Goal: Transaction & Acquisition: Purchase product/service

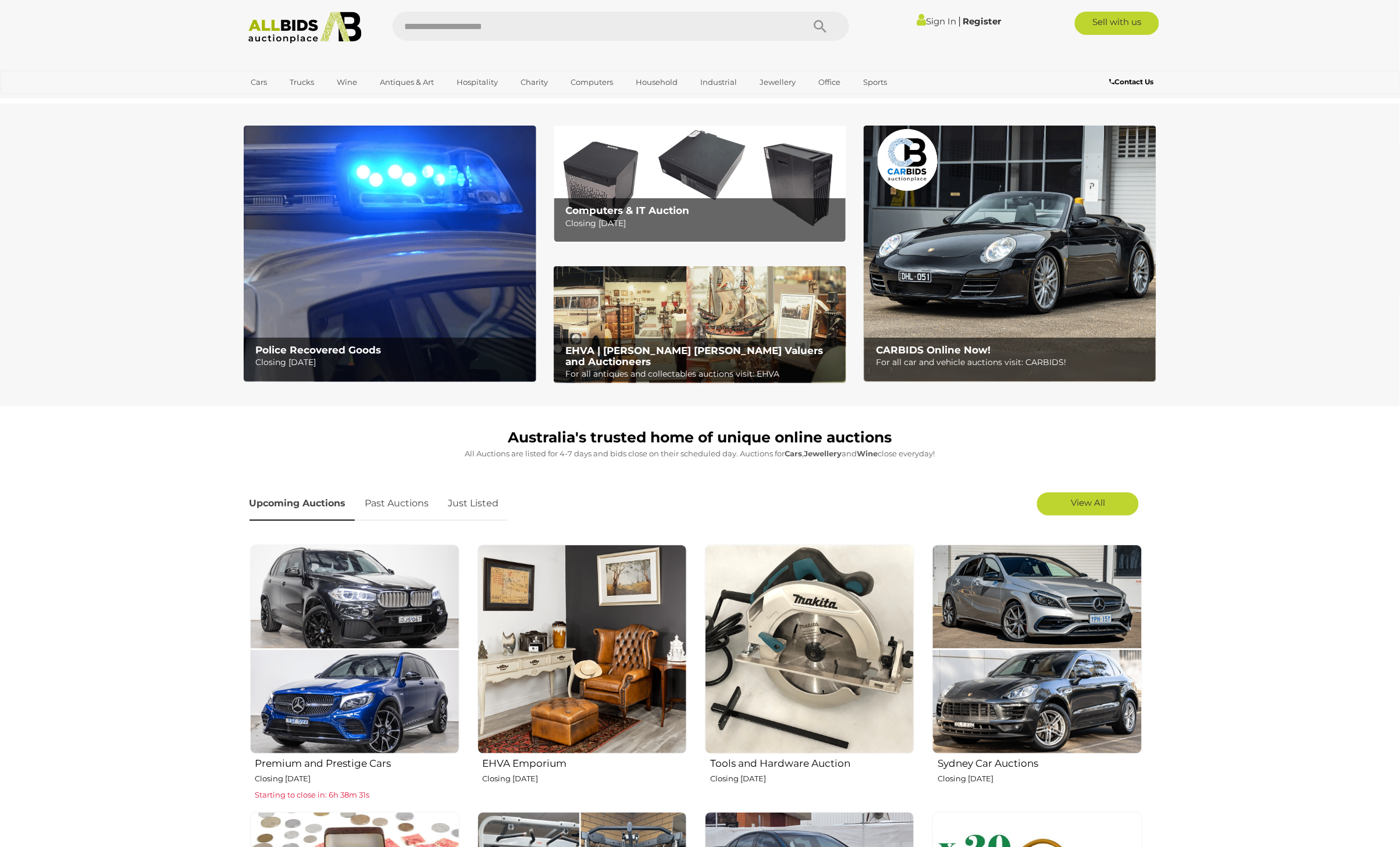
click at [386, 237] on img at bounding box center [390, 254] width 292 height 257
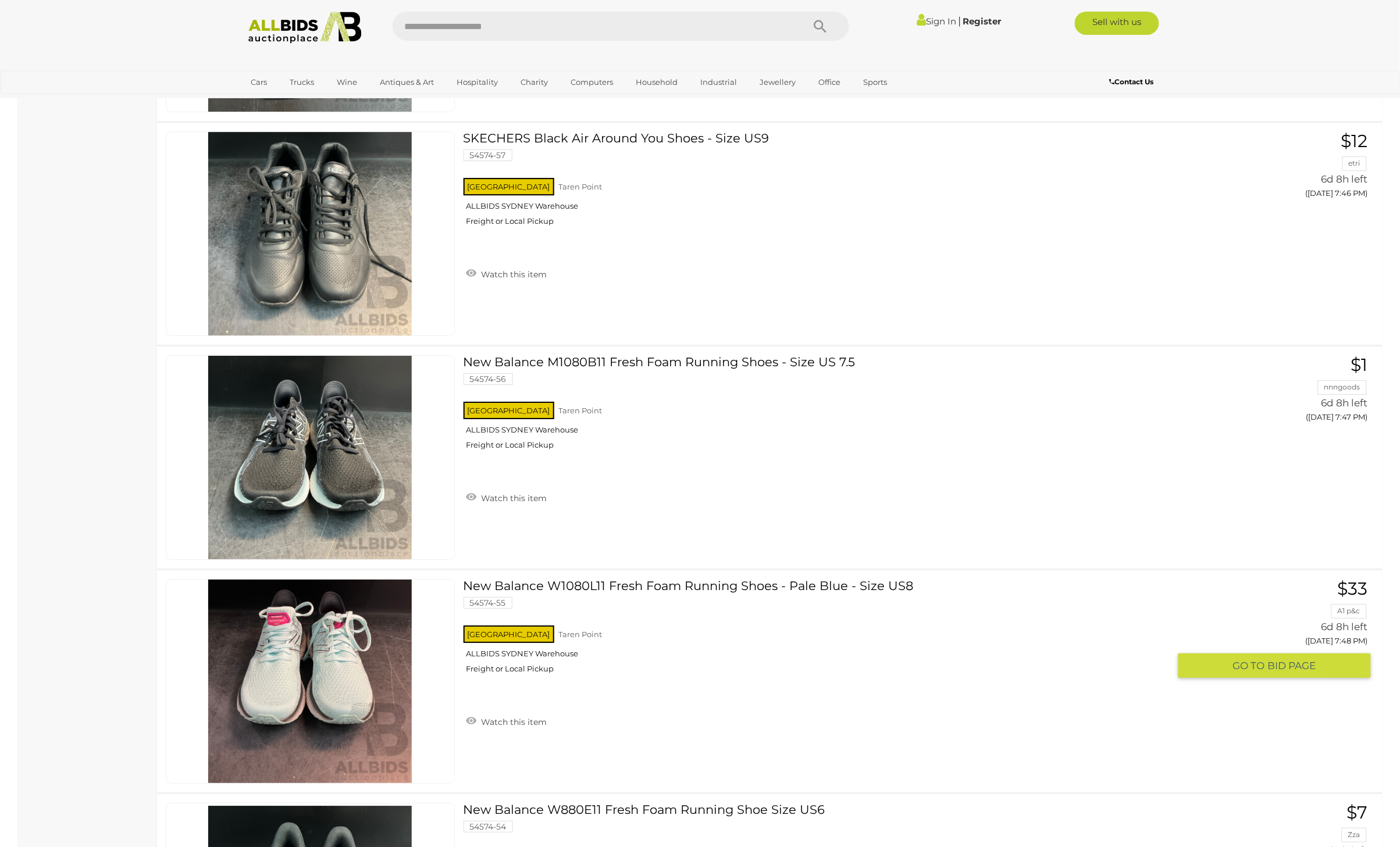
scroll to position [10895, 0]
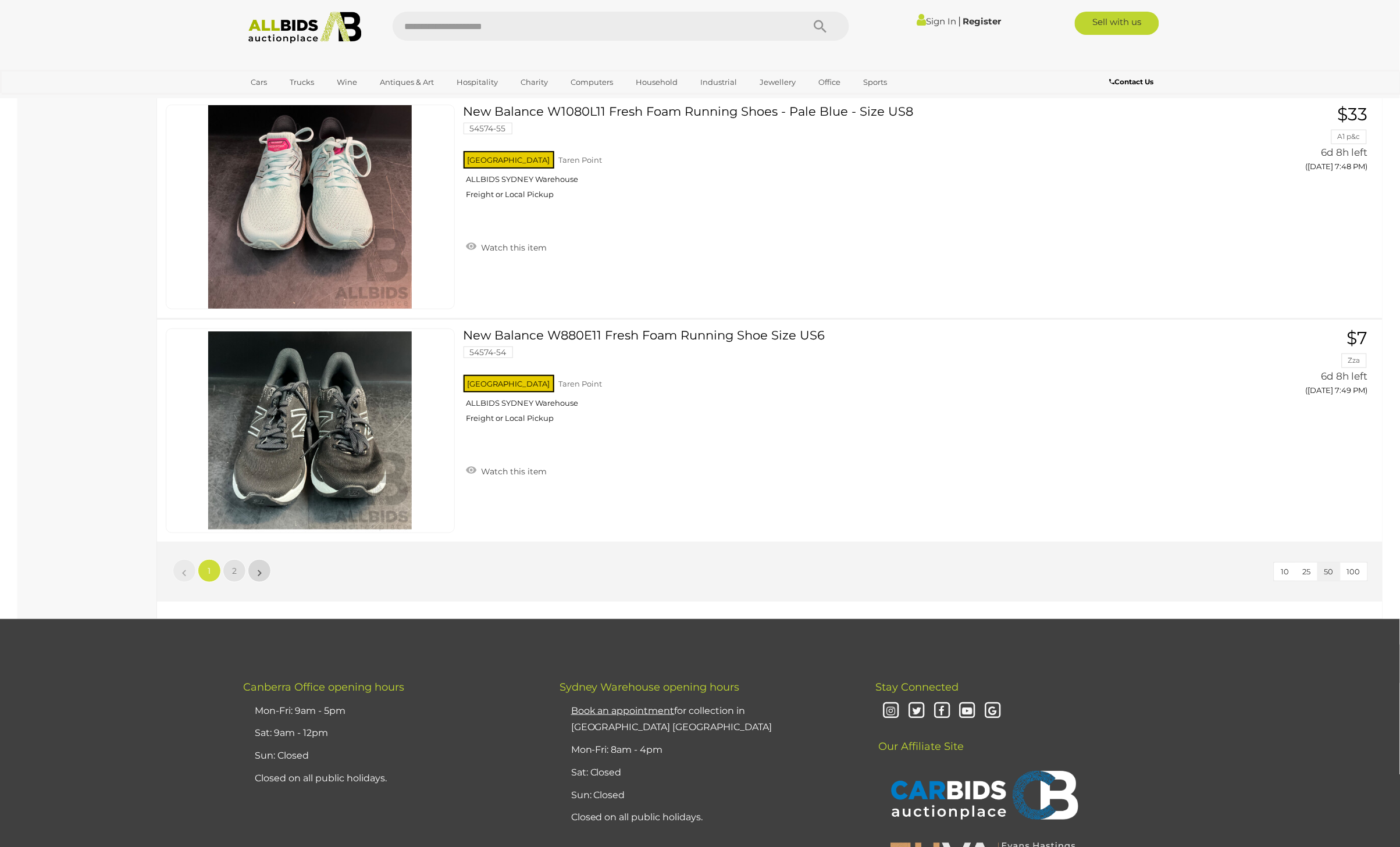
click at [263, 559] on link "»" at bounding box center [259, 571] width 24 height 24
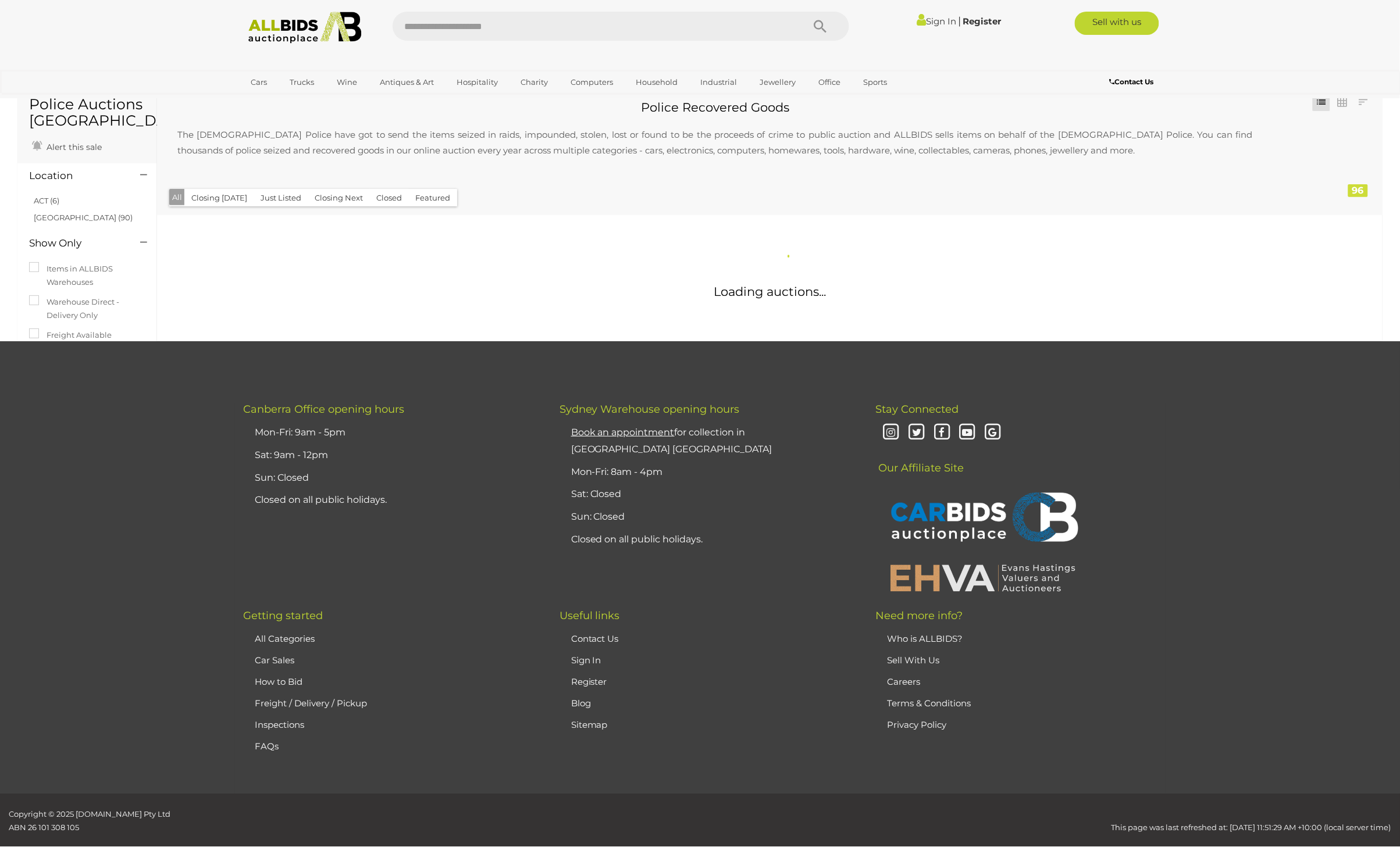
scroll to position [0, 0]
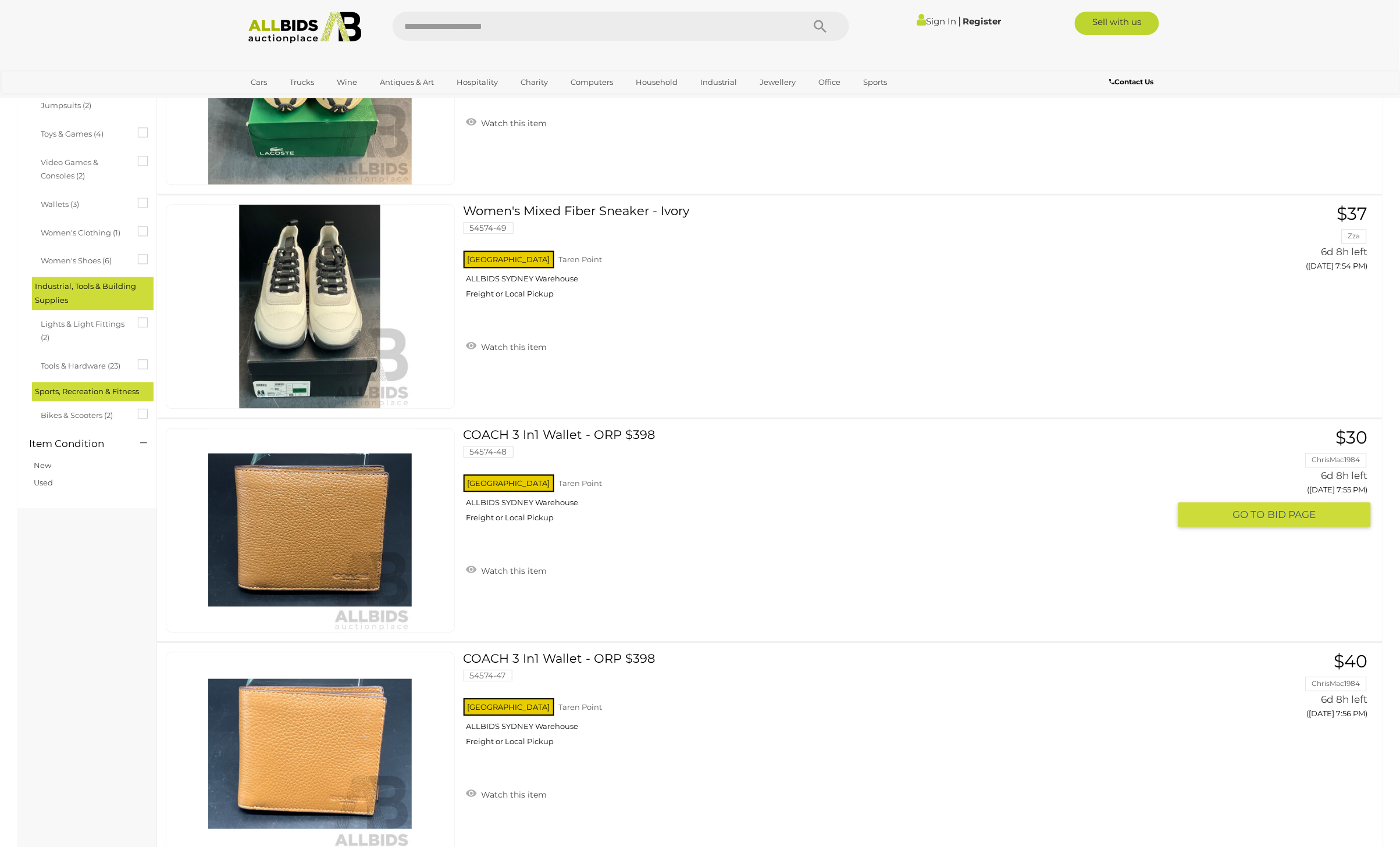
scroll to position [1894, 0]
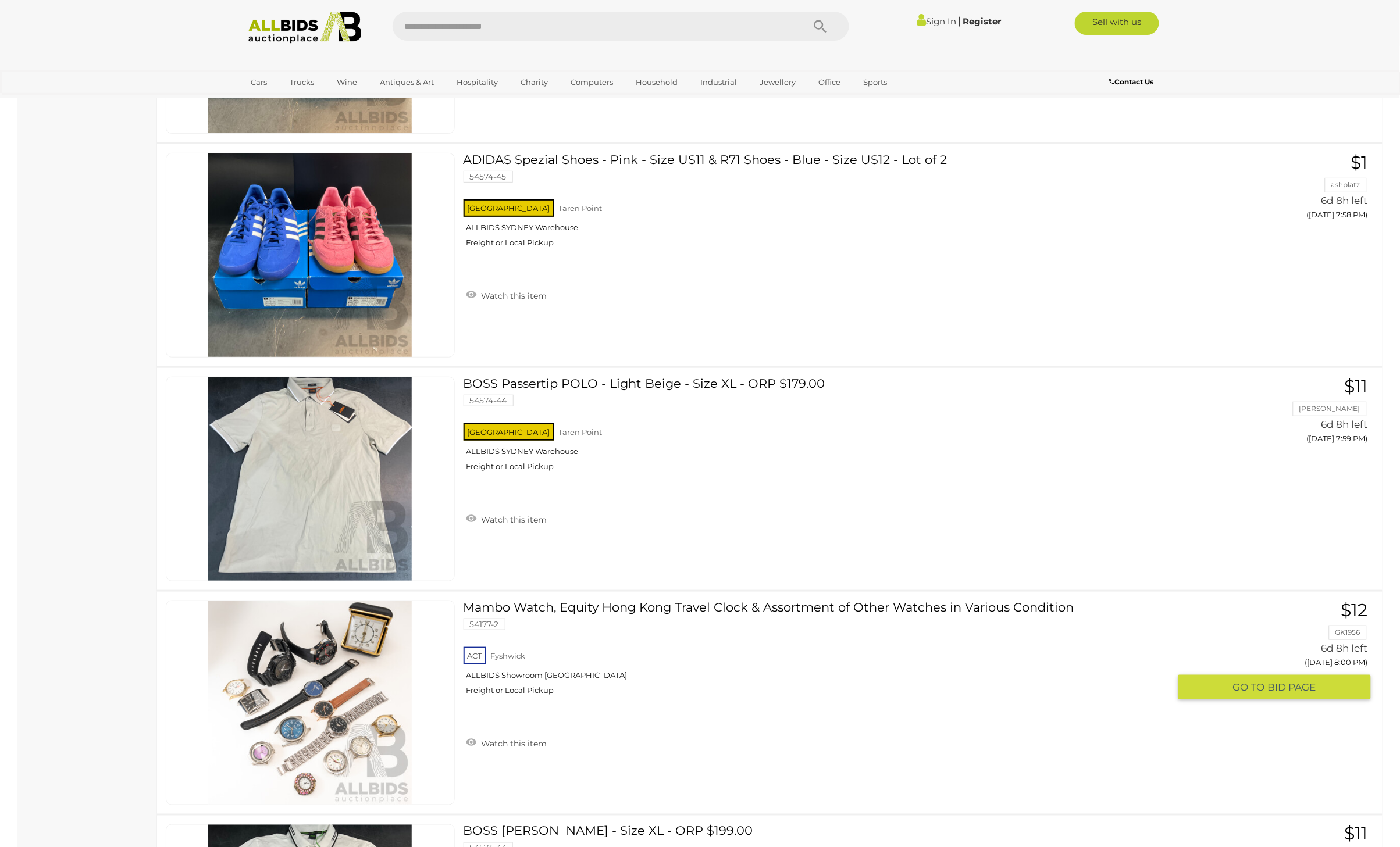
click at [343, 706] on img at bounding box center [310, 703] width 204 height 204
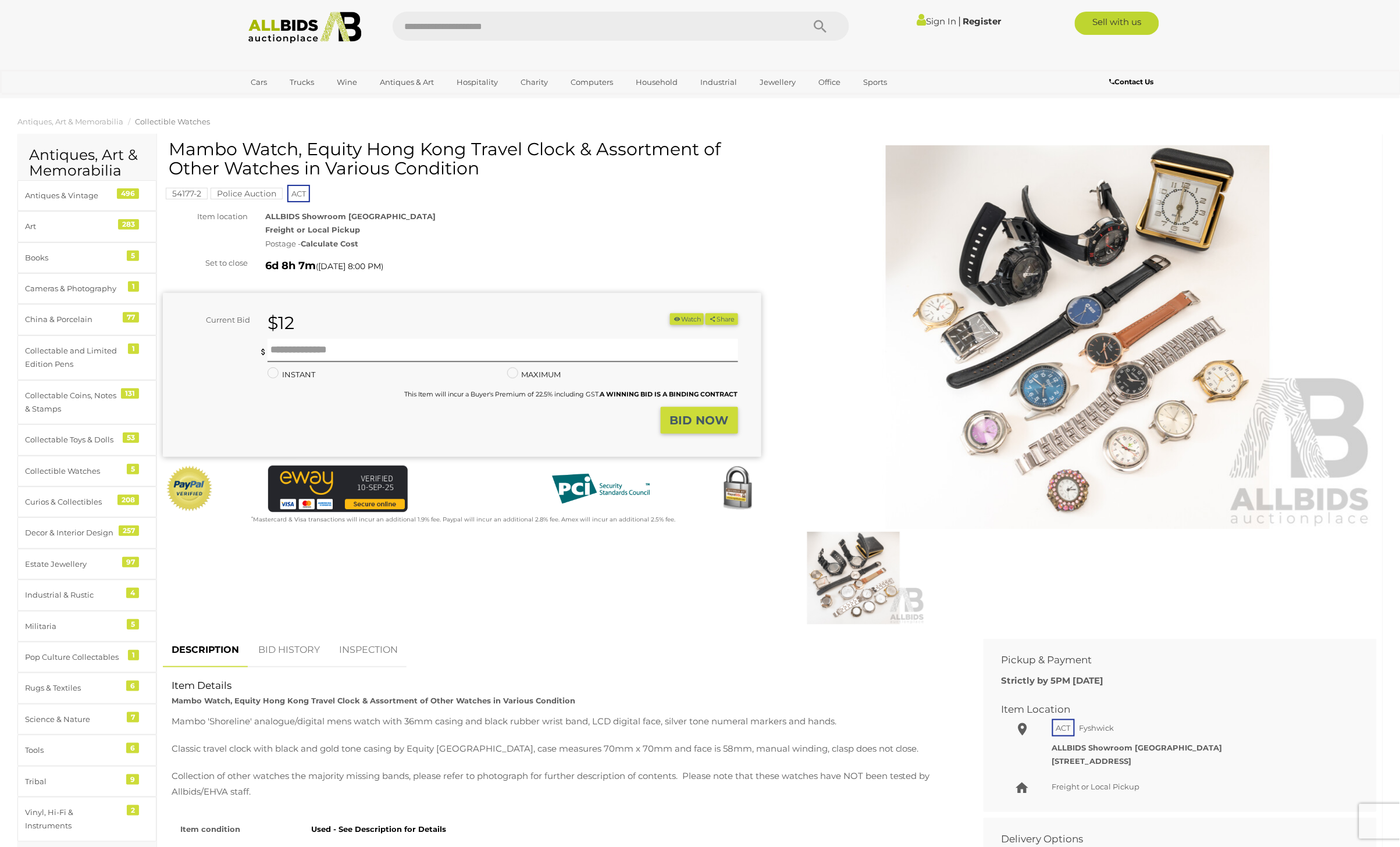
click at [1077, 403] on img at bounding box center [1077, 337] width 595 height 384
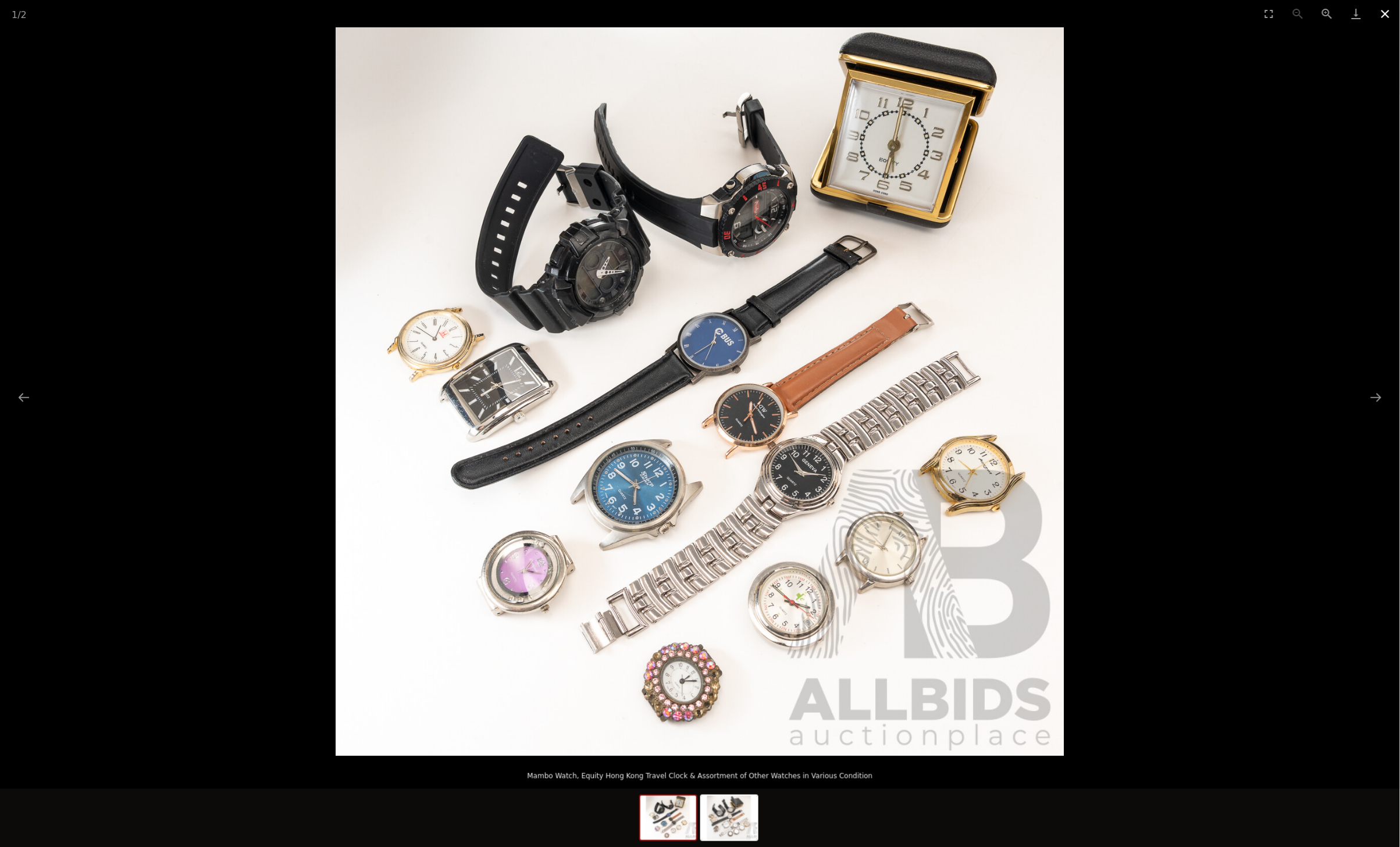
click at [1385, 12] on button "Close gallery" at bounding box center [1385, 13] width 29 height 27
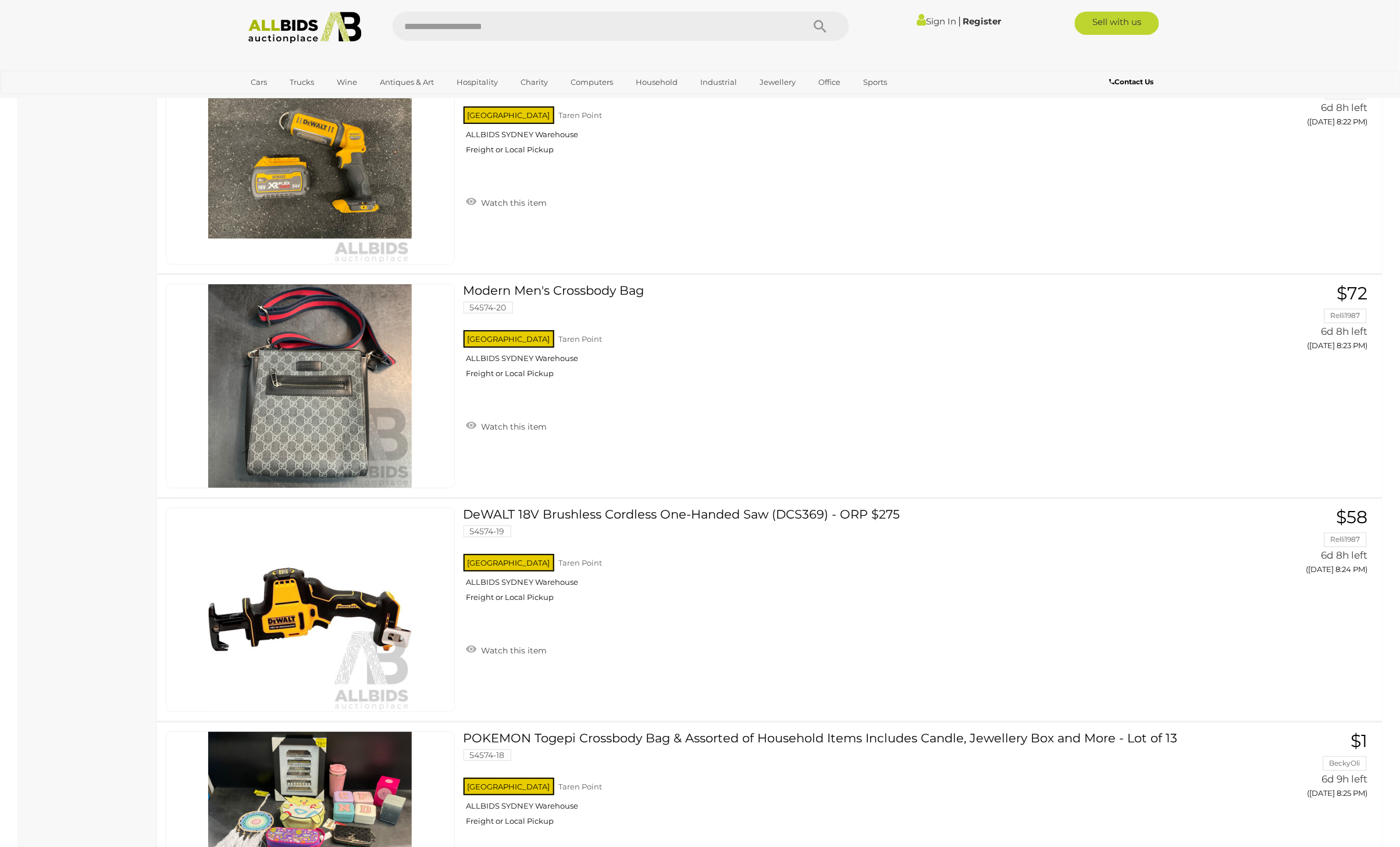
scroll to position [8578, 0]
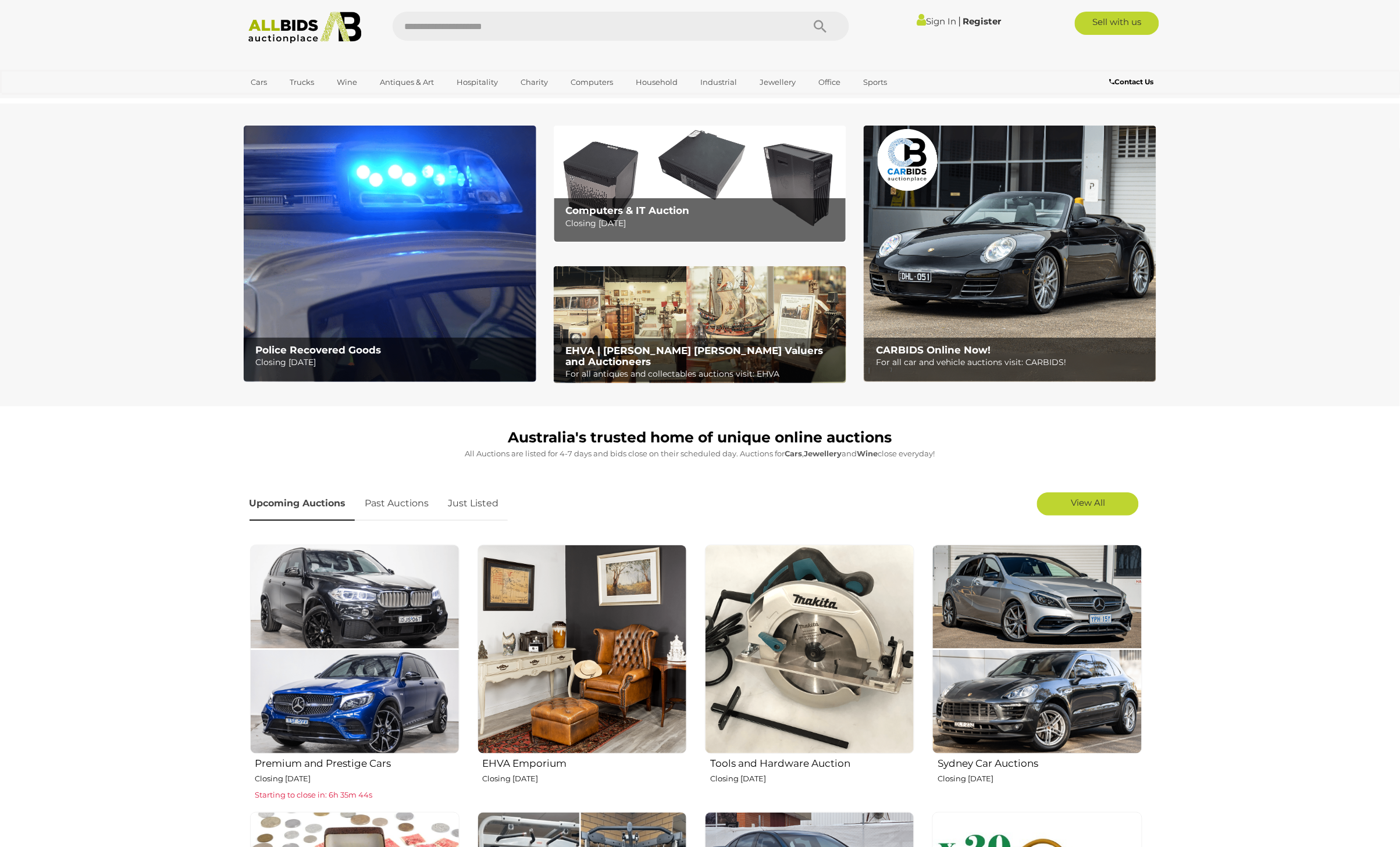
click at [803, 641] on img at bounding box center [809, 650] width 209 height 209
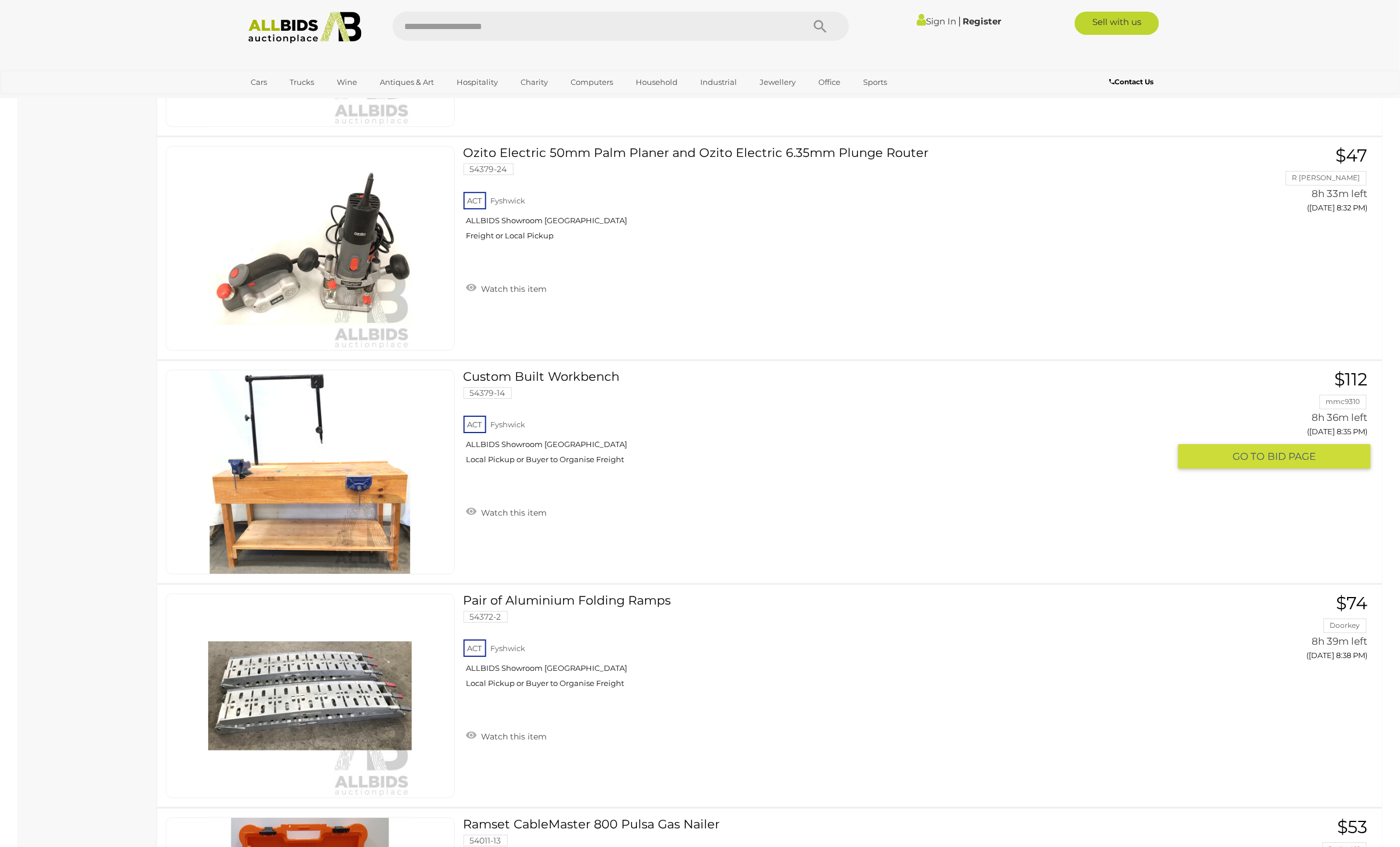
scroll to position [9000, 0]
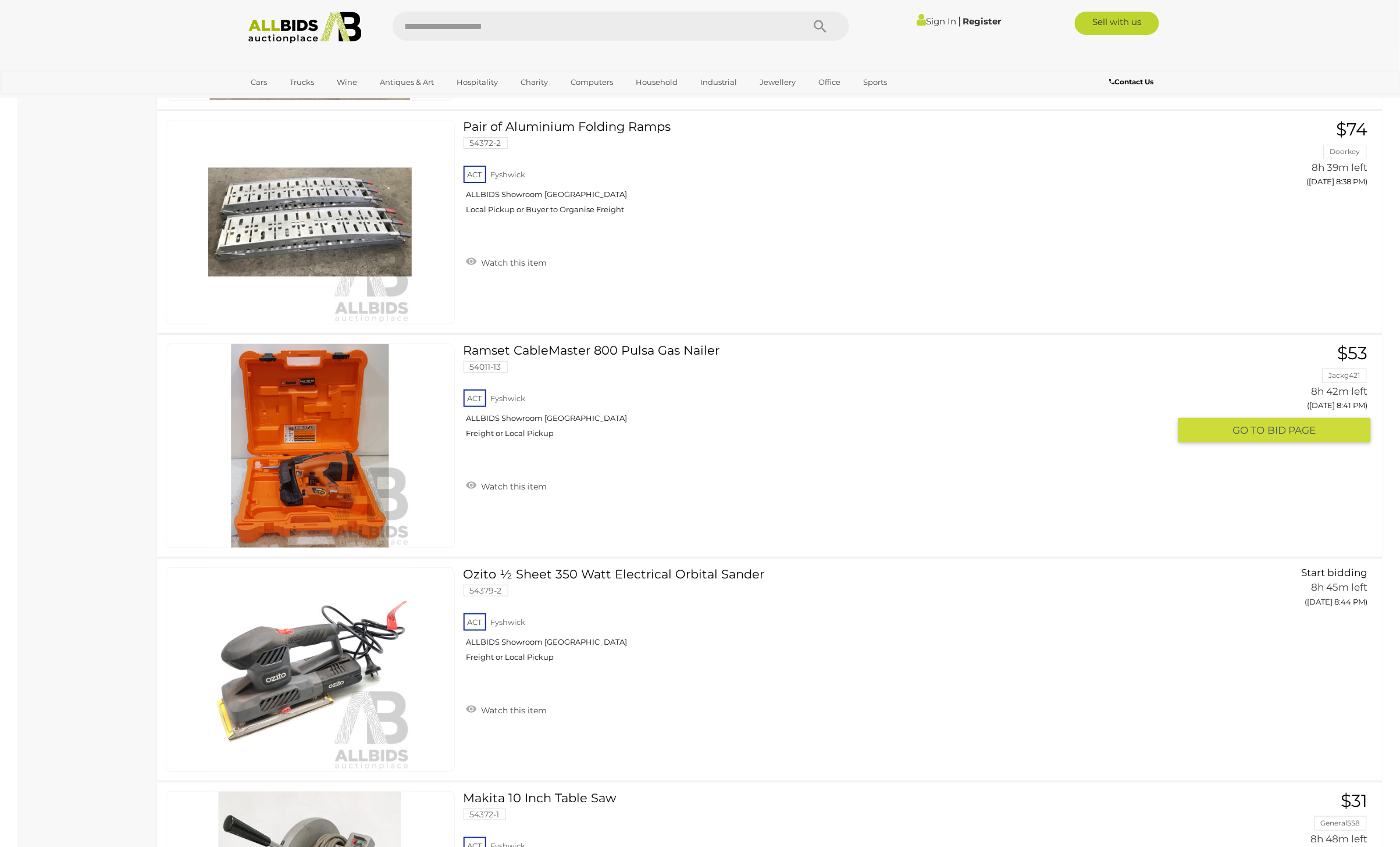
click at [319, 440] on img at bounding box center [310, 446] width 204 height 204
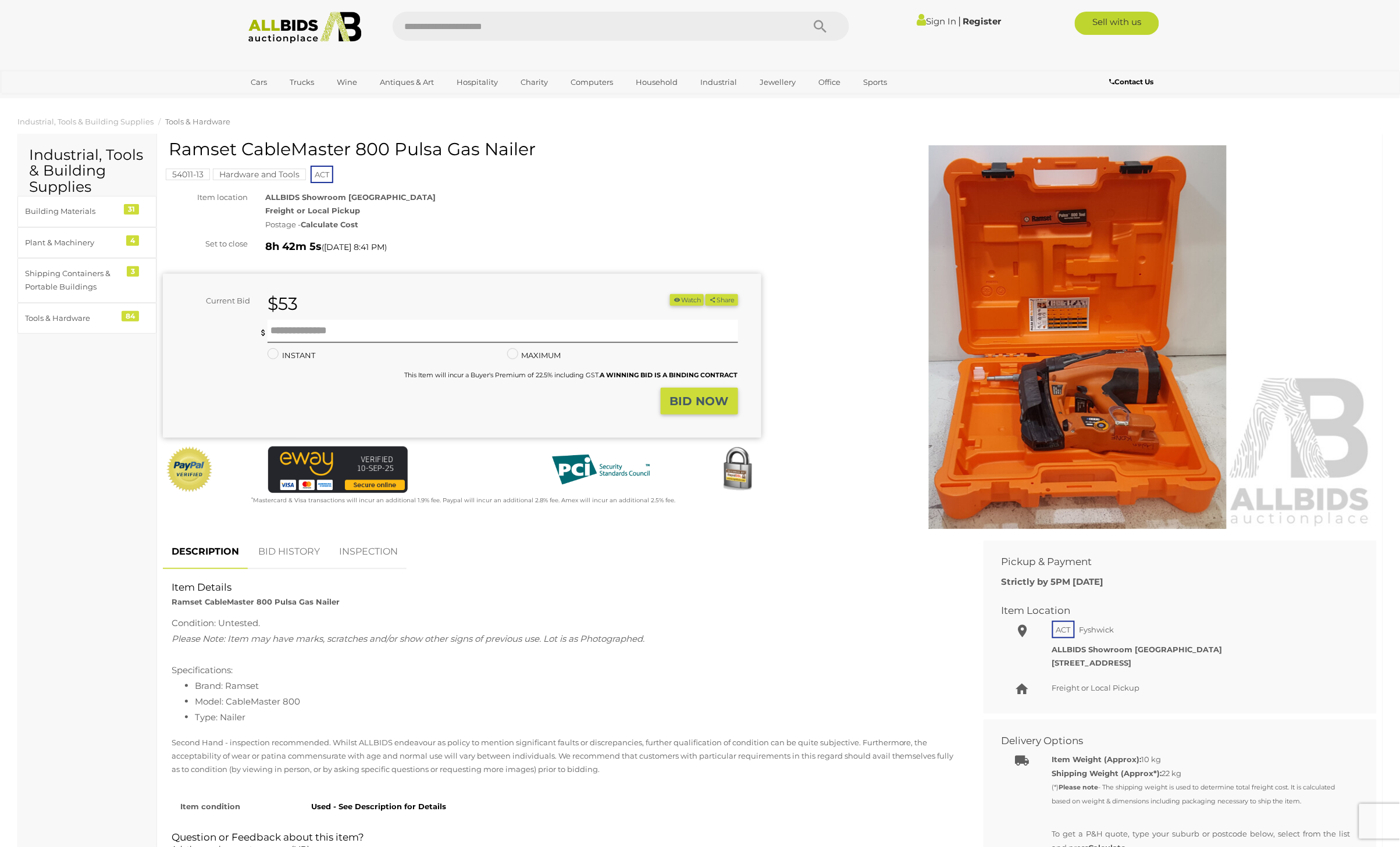
click at [1113, 364] on img at bounding box center [1077, 337] width 595 height 384
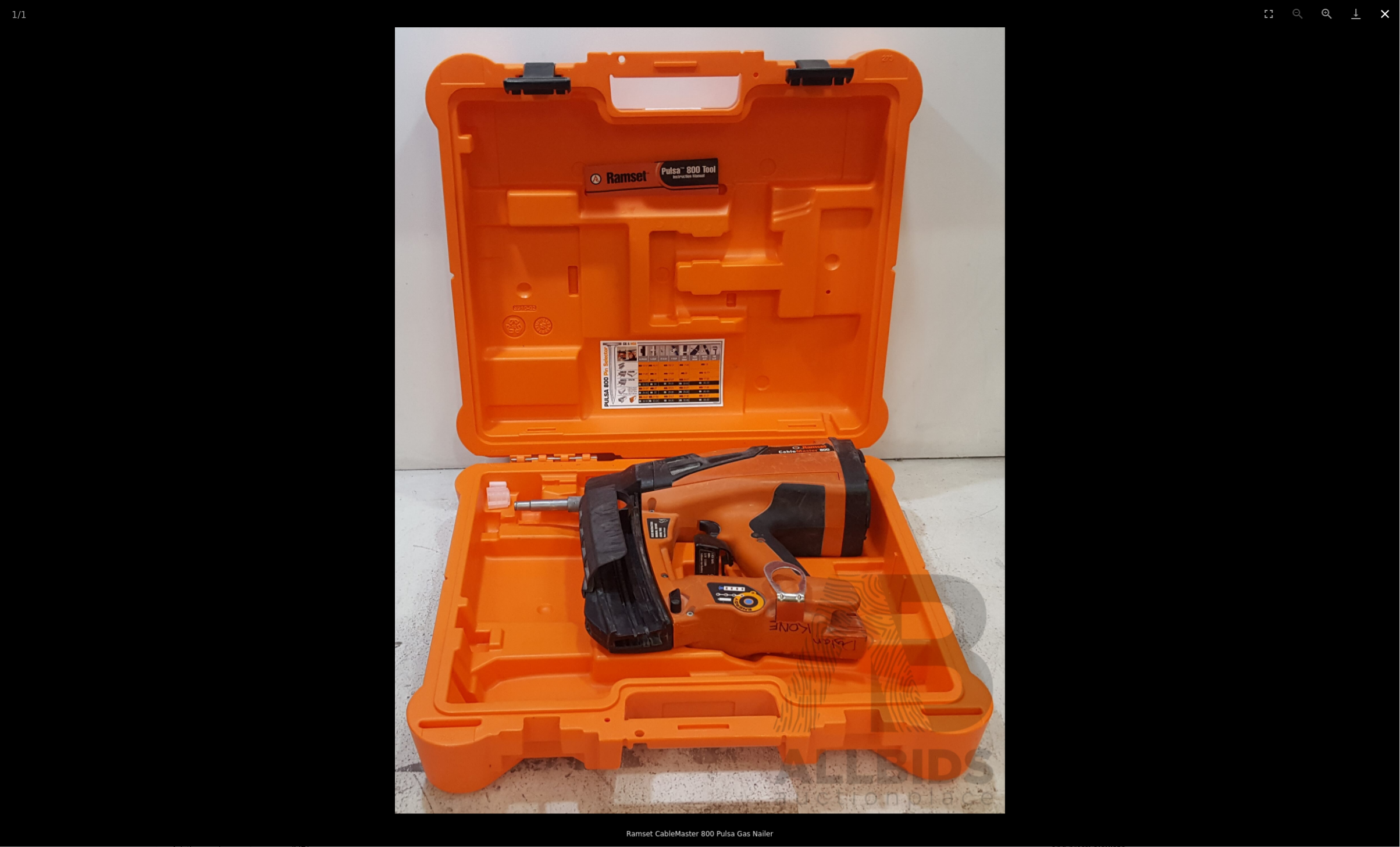
click at [1389, 10] on button "Close gallery" at bounding box center [1385, 13] width 29 height 27
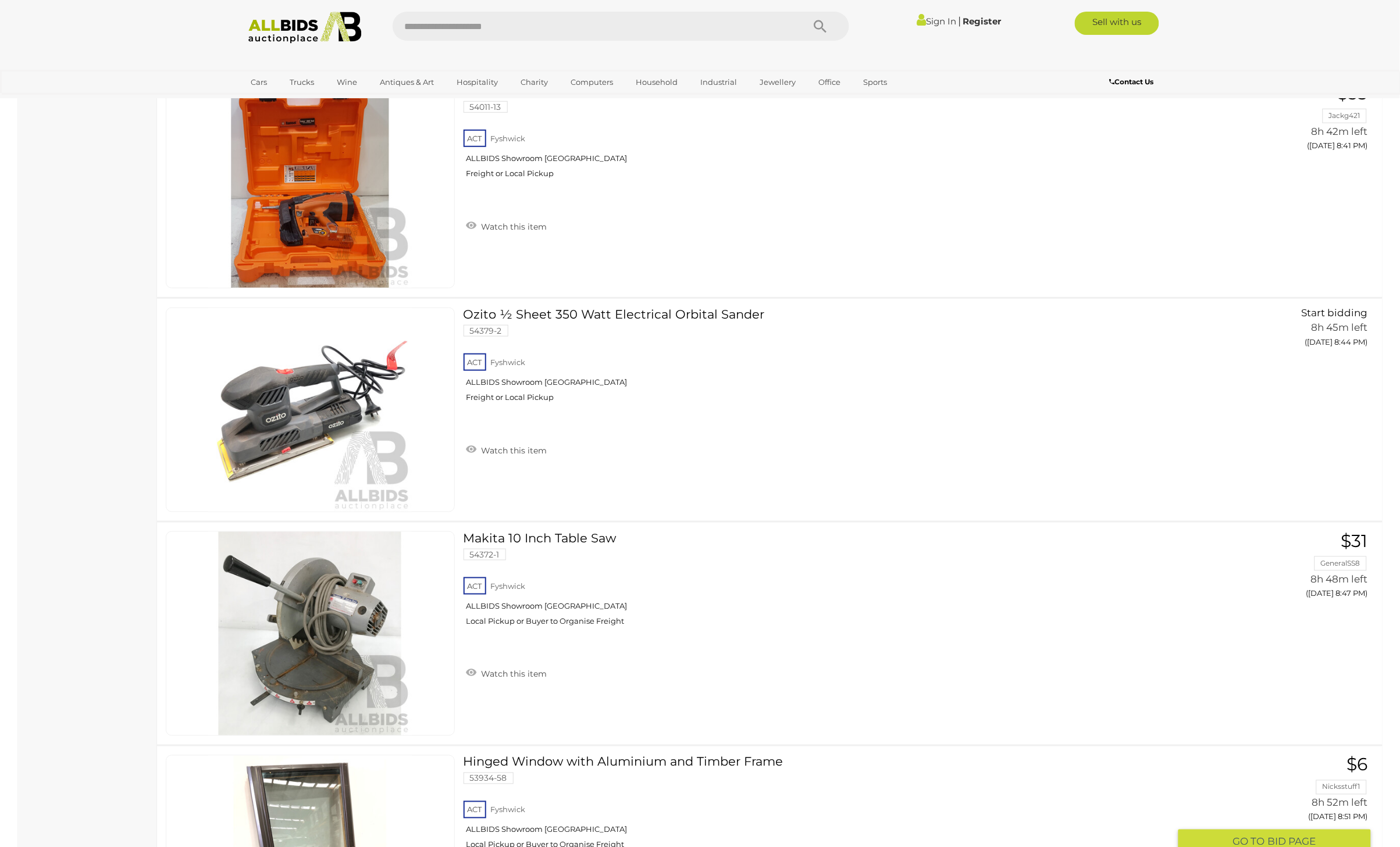
scroll to position [9733, 0]
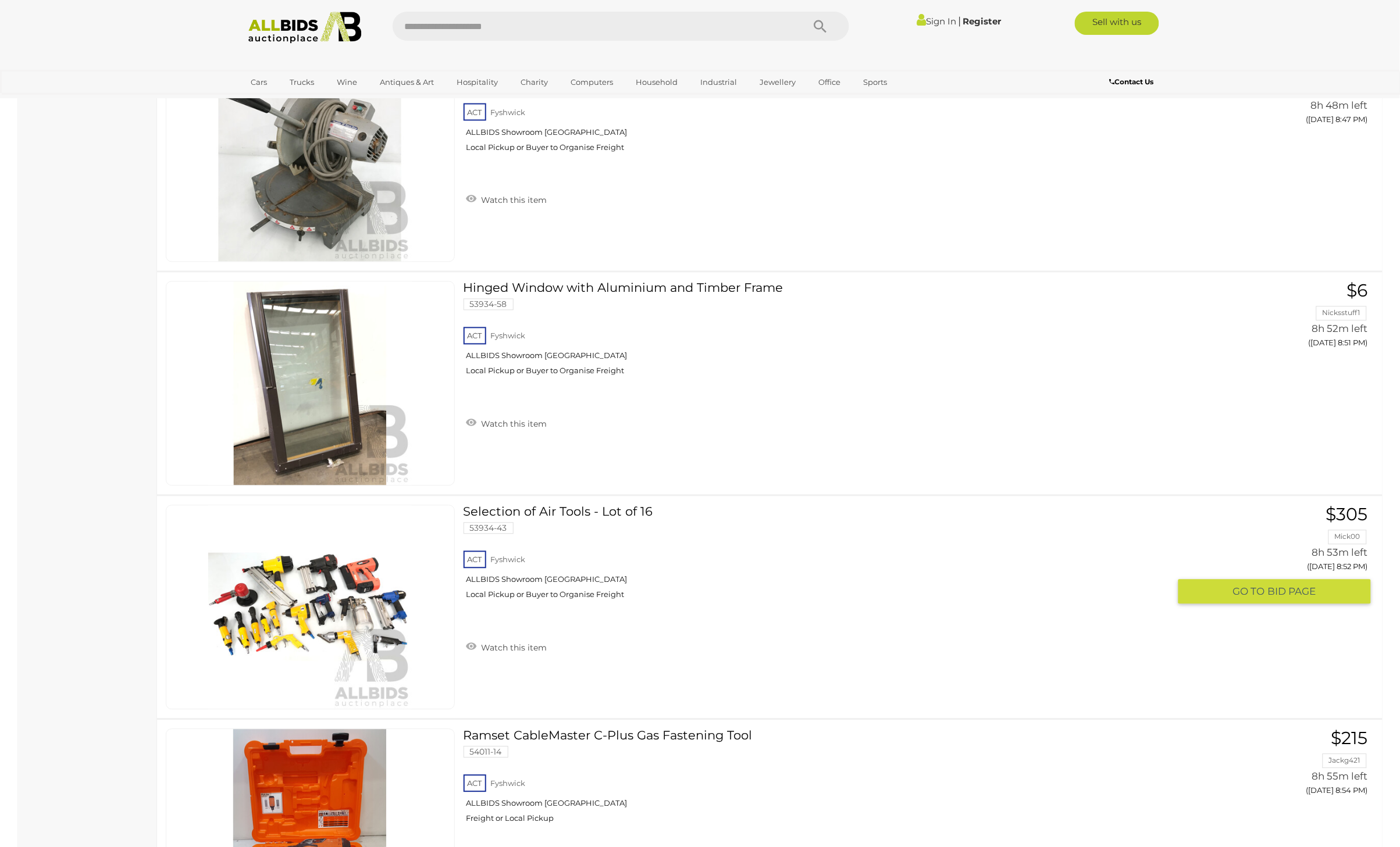
click at [568, 506] on link "Selection of Air Tools - Lot of 16 53934-43 ACT Fyshwick ALLBIDS Showroom [GEOG…" at bounding box center [820, 557] width 697 height 104
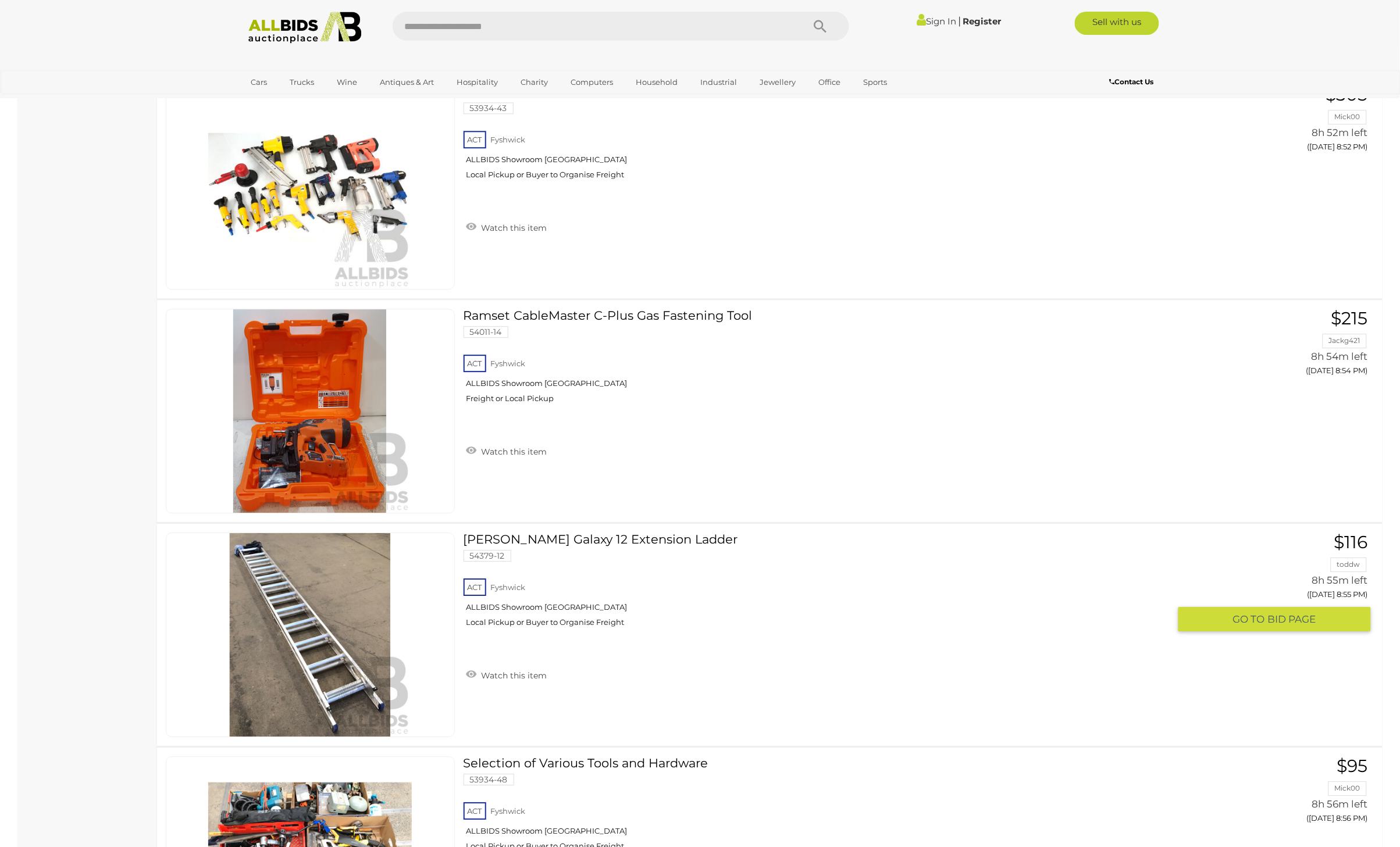
scroll to position [10627, 0]
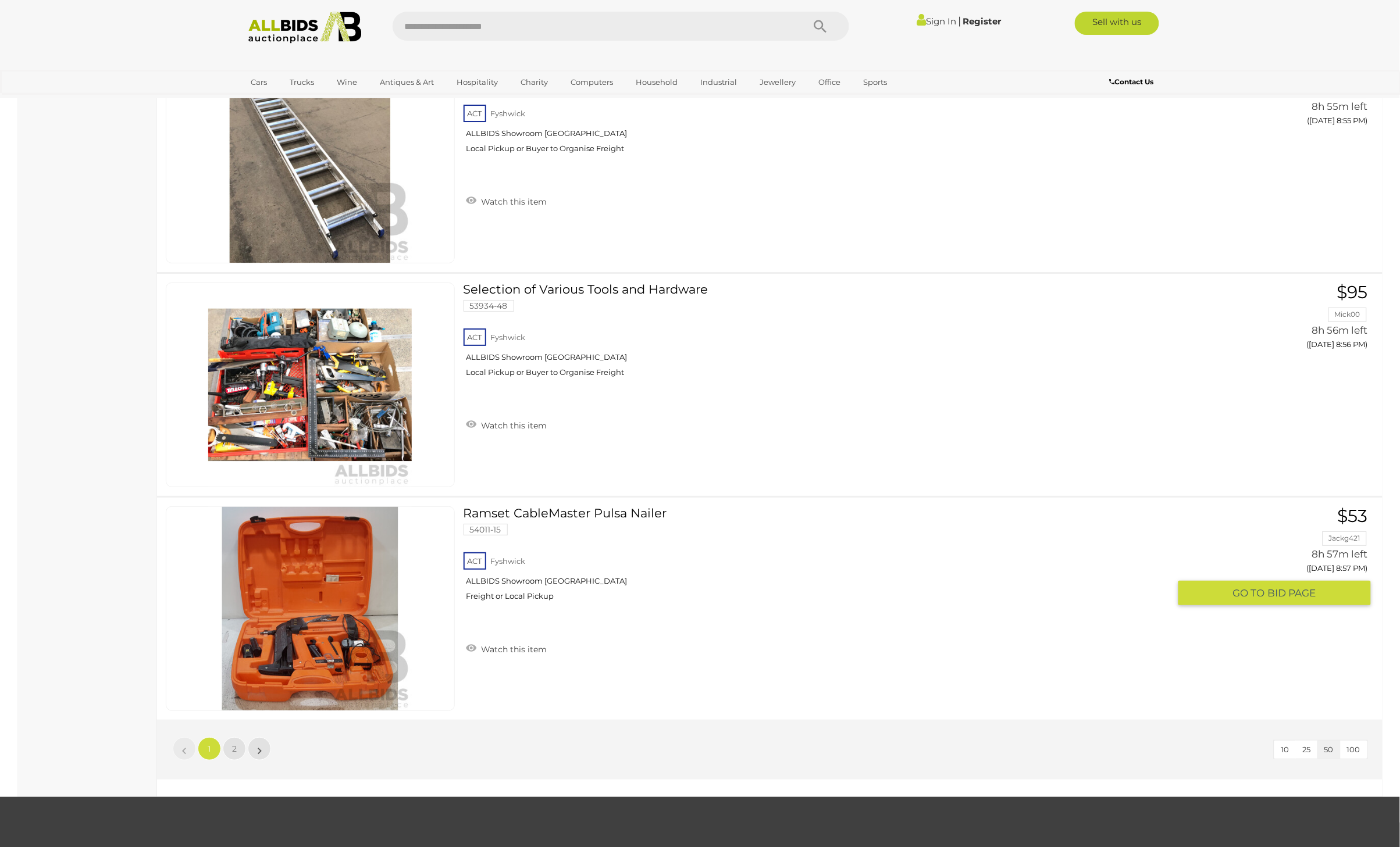
click at [608, 507] on link "Ramset CableMaster Pulsa Nailer 54011-15 ACT Fyshwick ALLBIDS Showroom Fyshwick" at bounding box center [820, 558] width 697 height 104
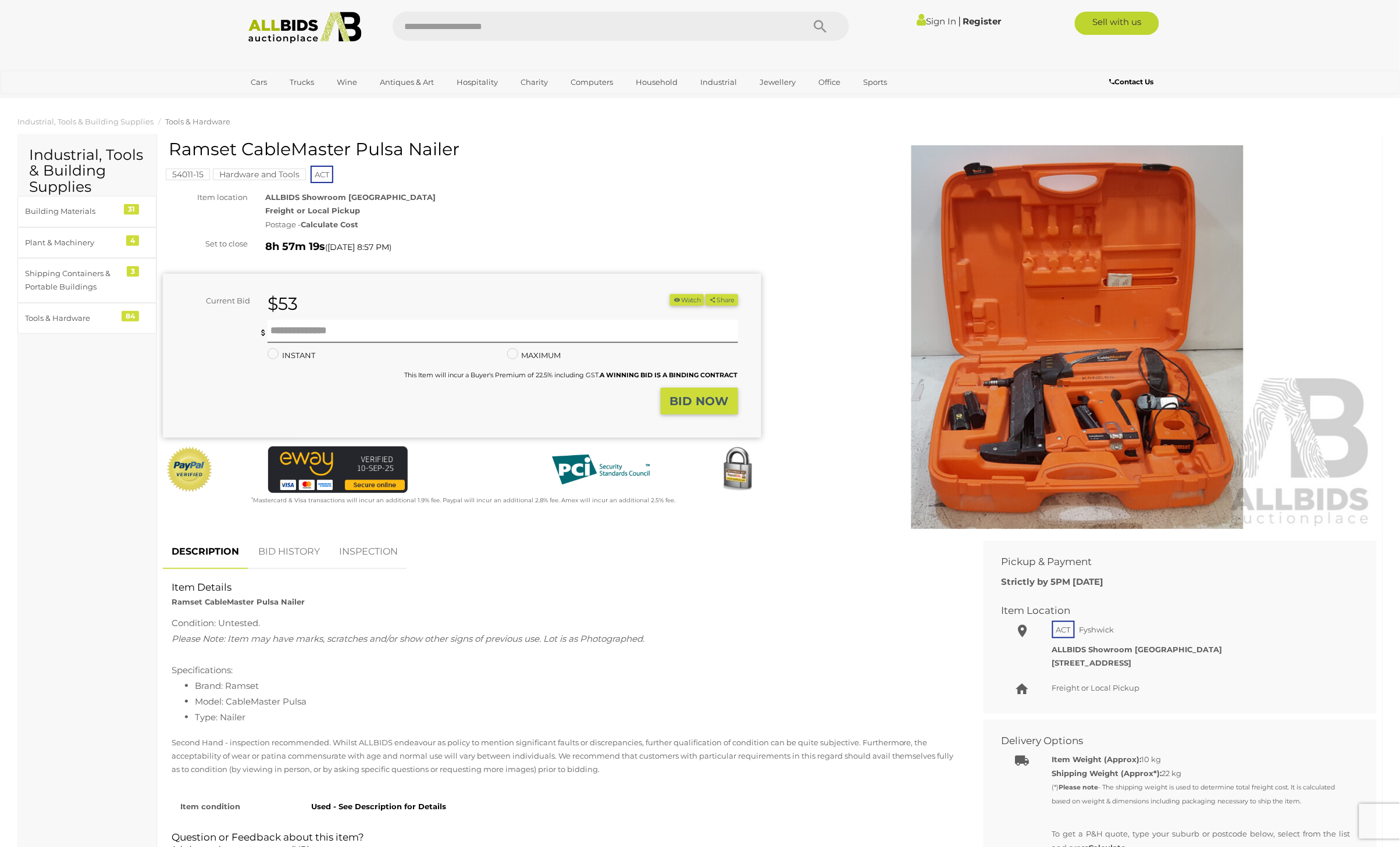
click at [1156, 409] on img at bounding box center [1077, 337] width 595 height 384
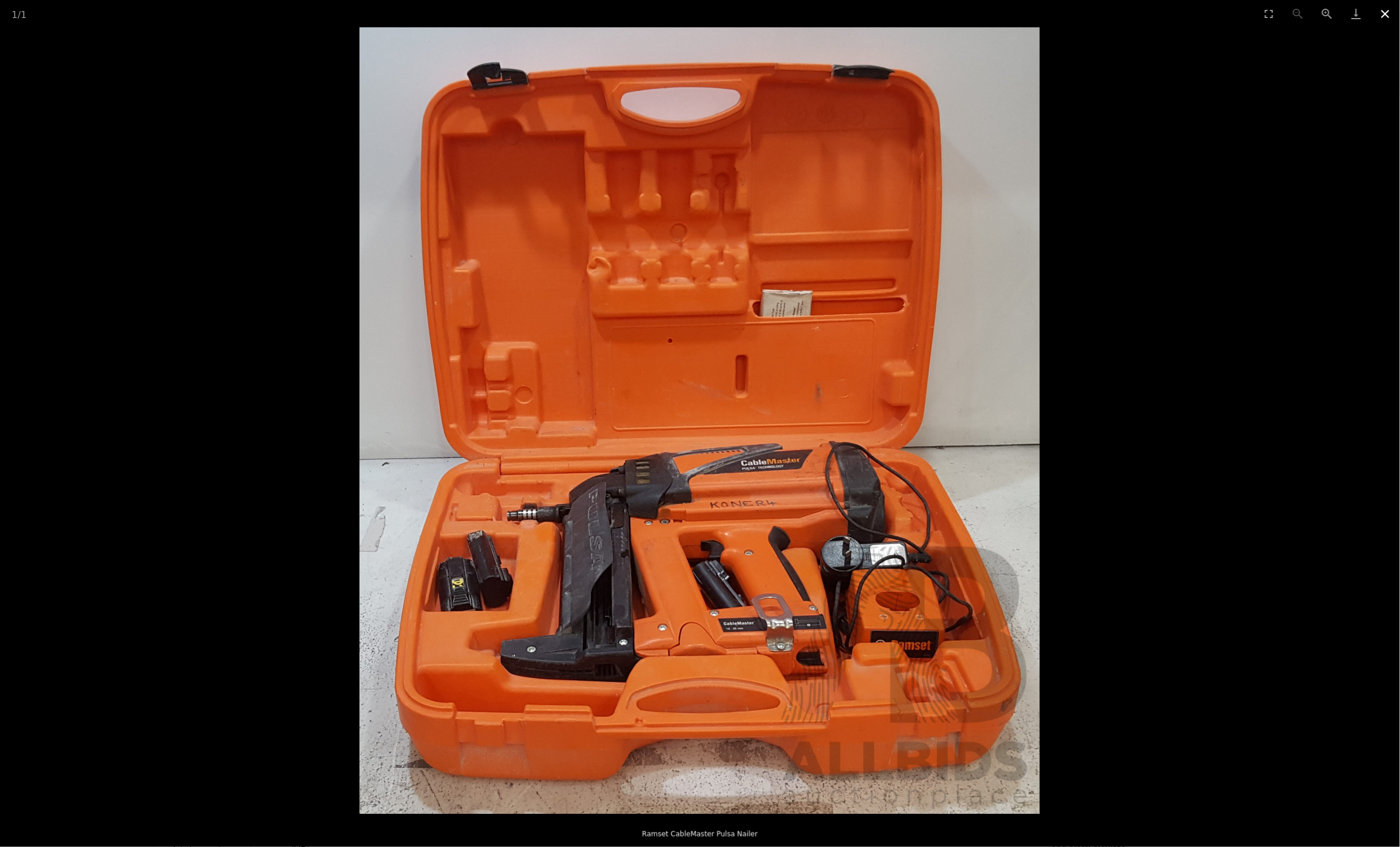
click at [1384, 12] on button "Close gallery" at bounding box center [1385, 13] width 29 height 27
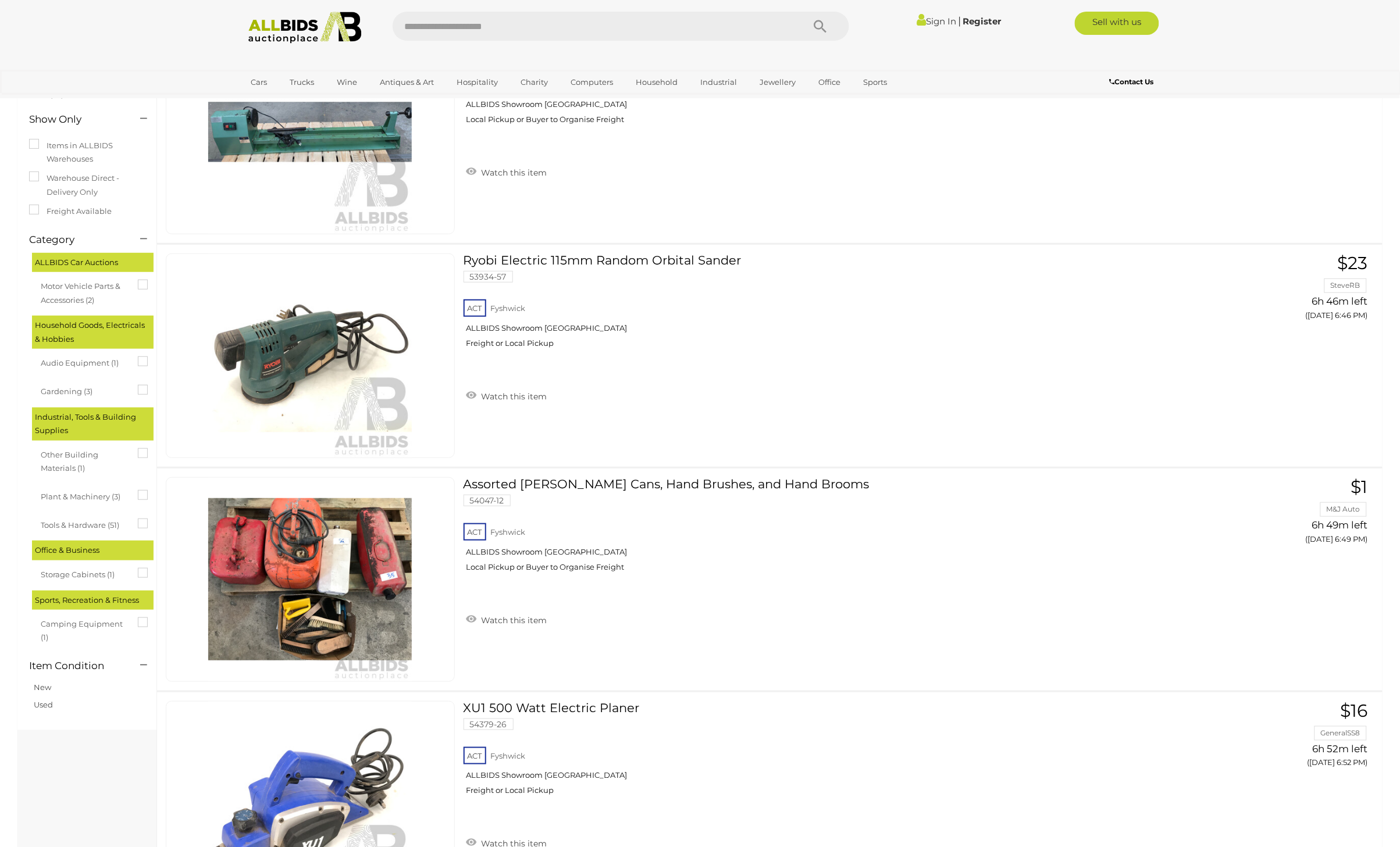
scroll to position [11048, 0]
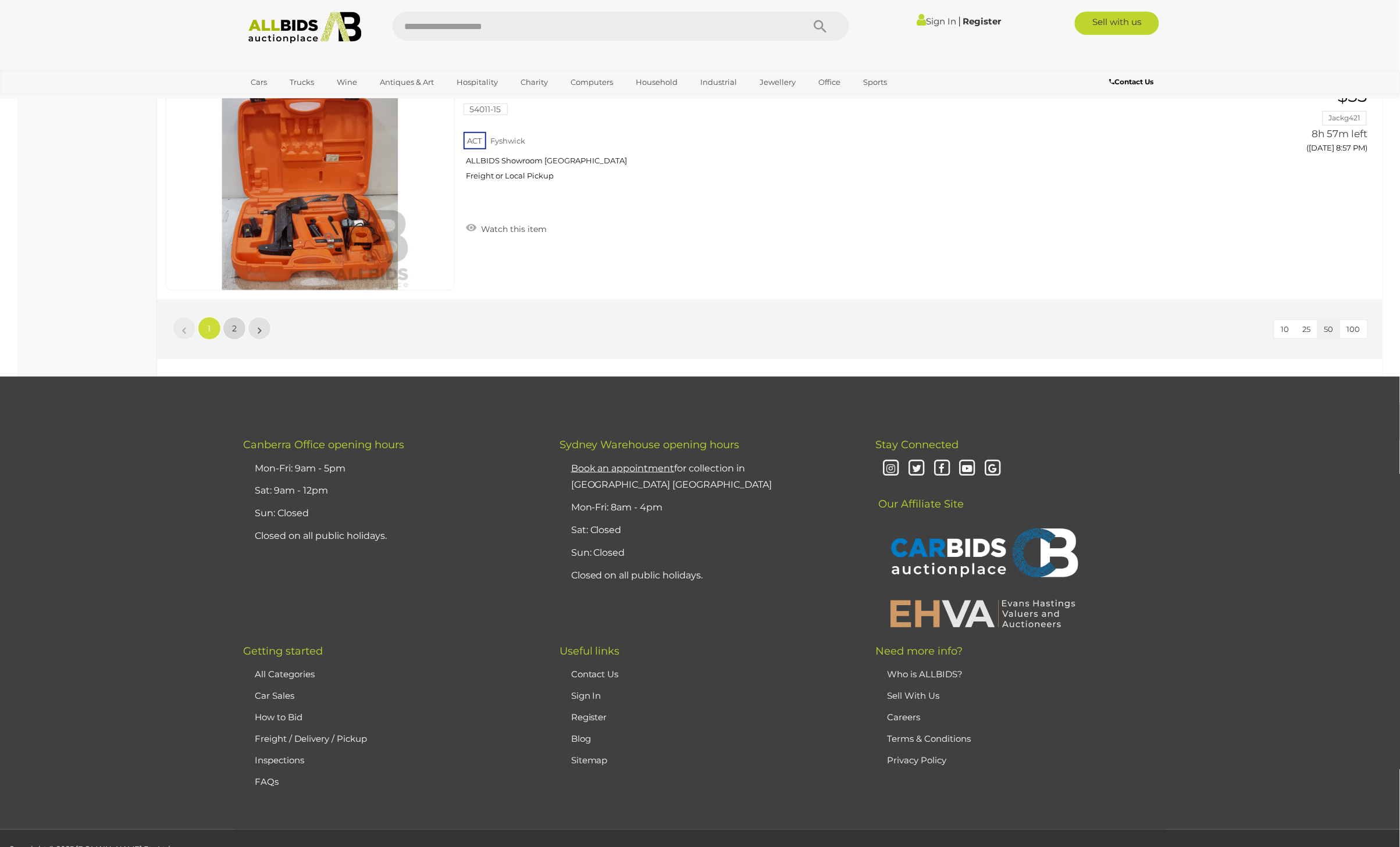
click at [236, 324] on span "2" at bounding box center [234, 328] width 5 height 10
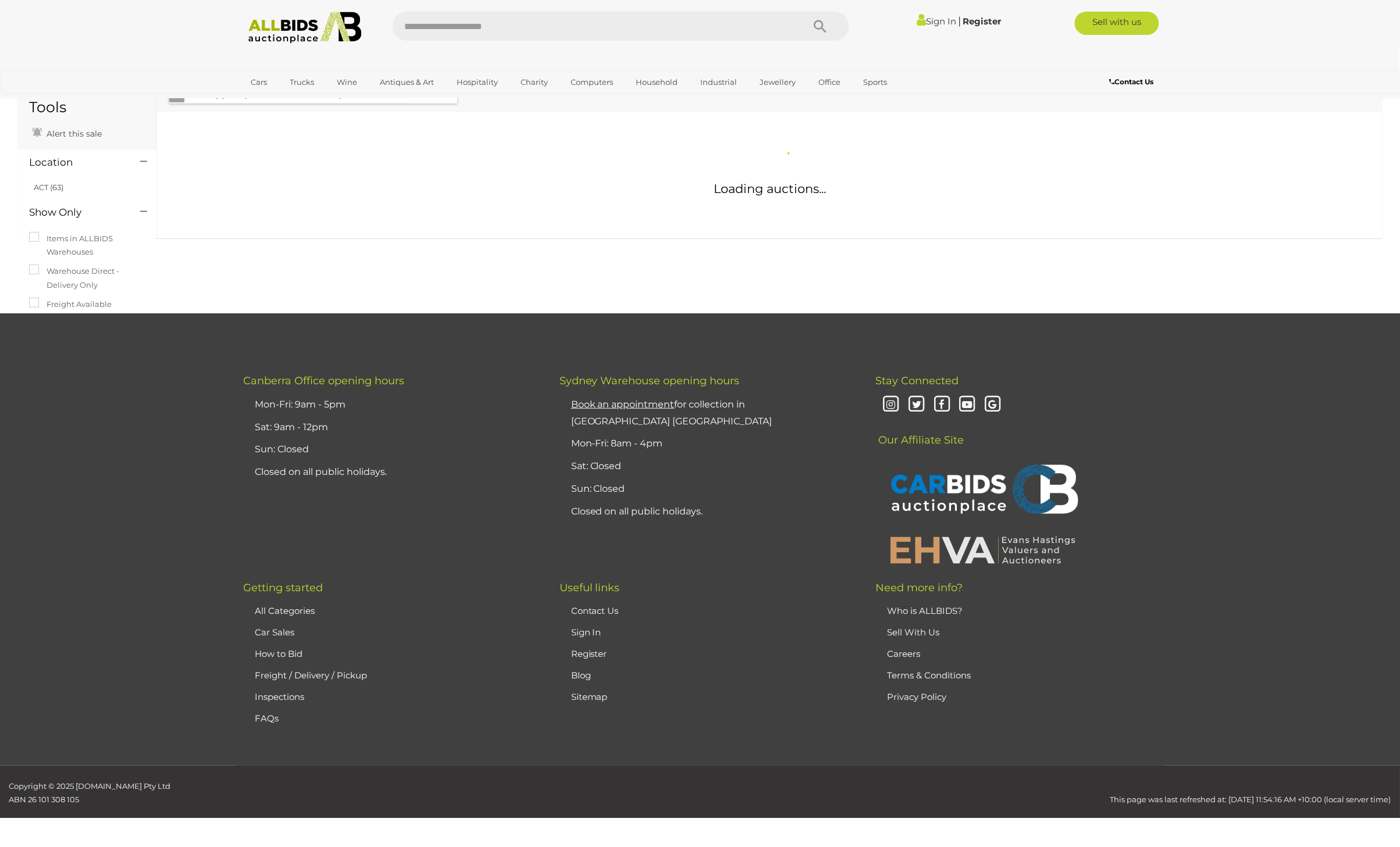
scroll to position [40, 0]
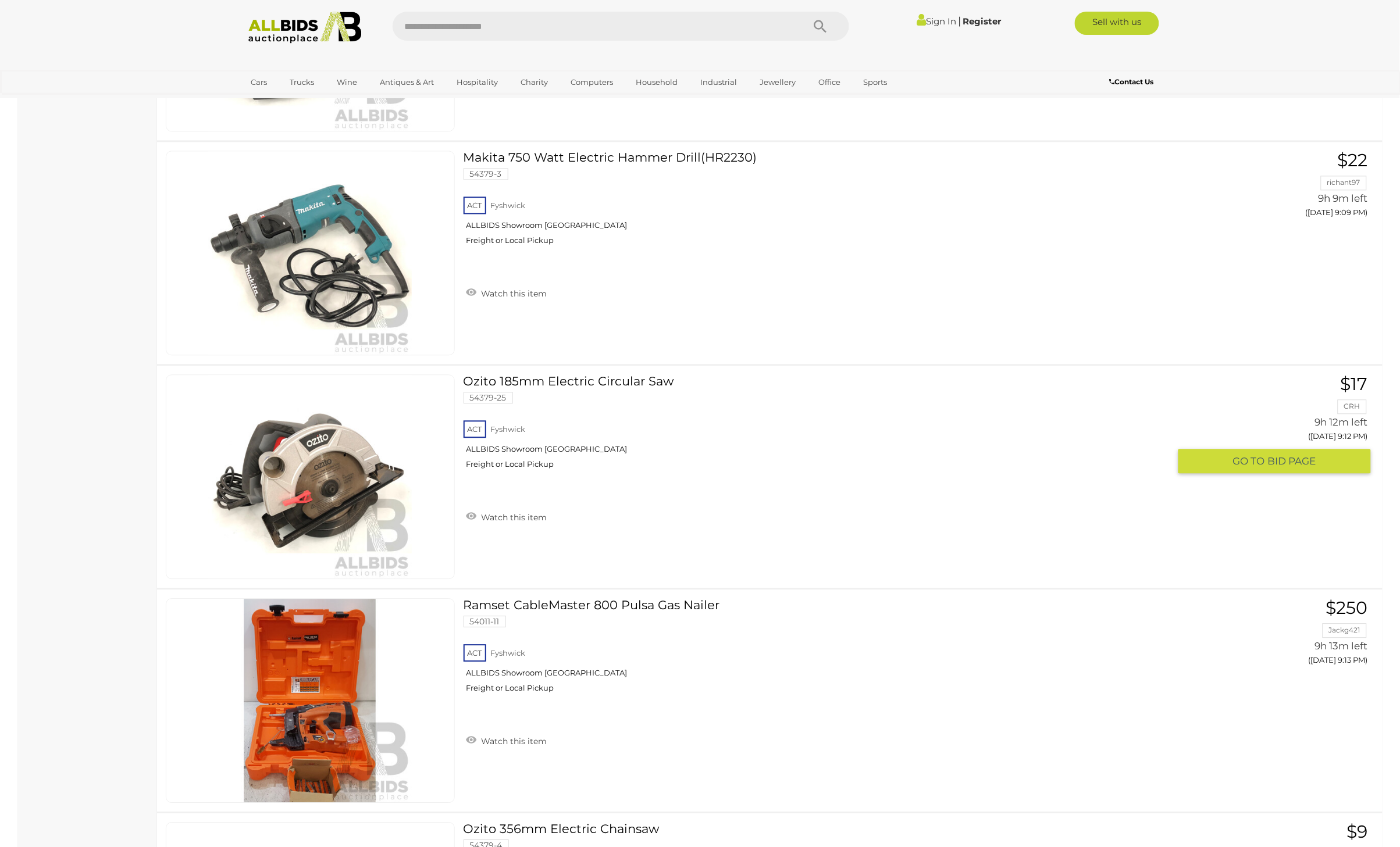
scroll to position [988, 0]
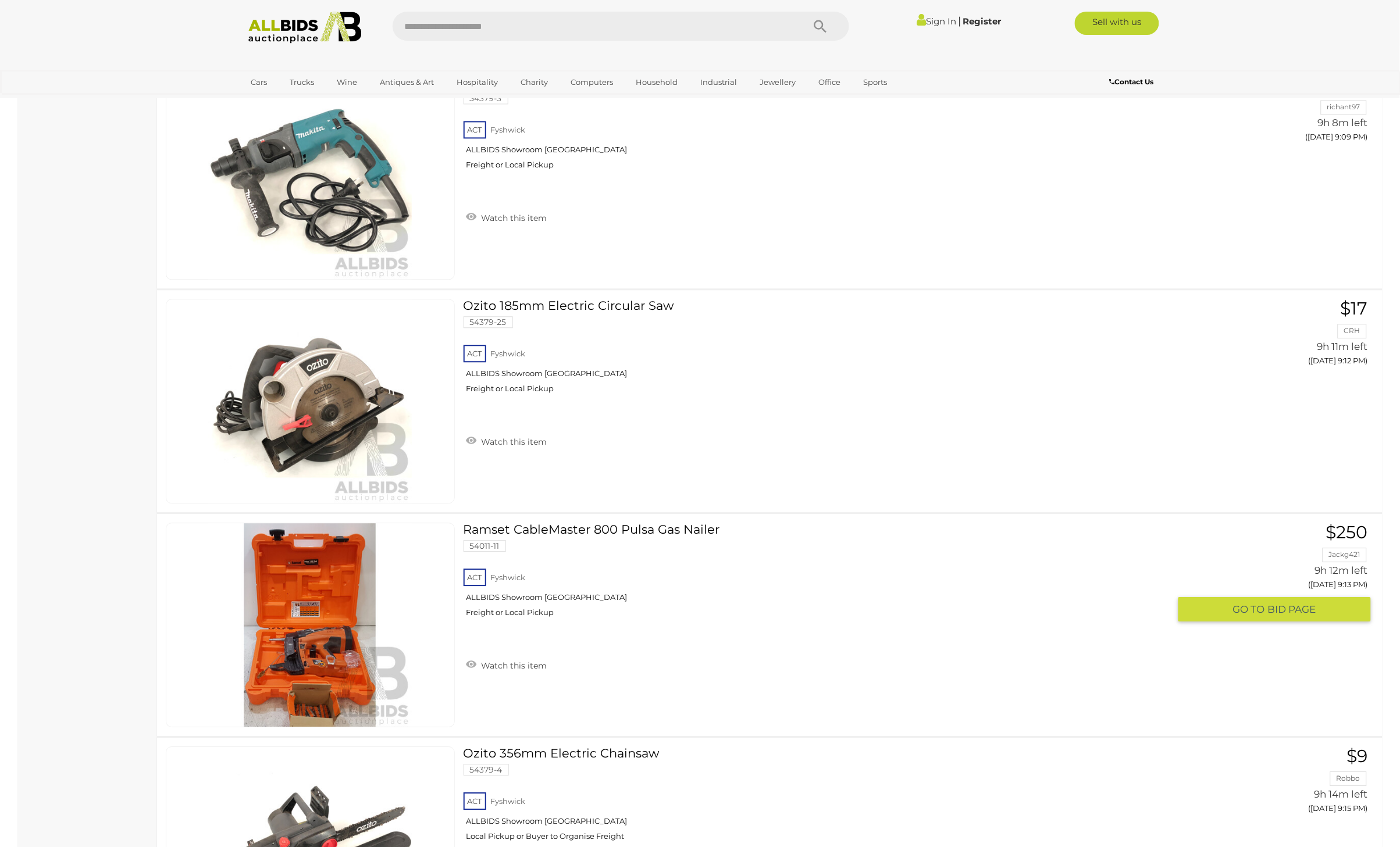
click at [590, 525] on link "Ramset CableMaster 800 Pulsa Gas Nailer 54011-11 ACT Fyshwick ALLBIDS Showroom …" at bounding box center [820, 574] width 697 height 104
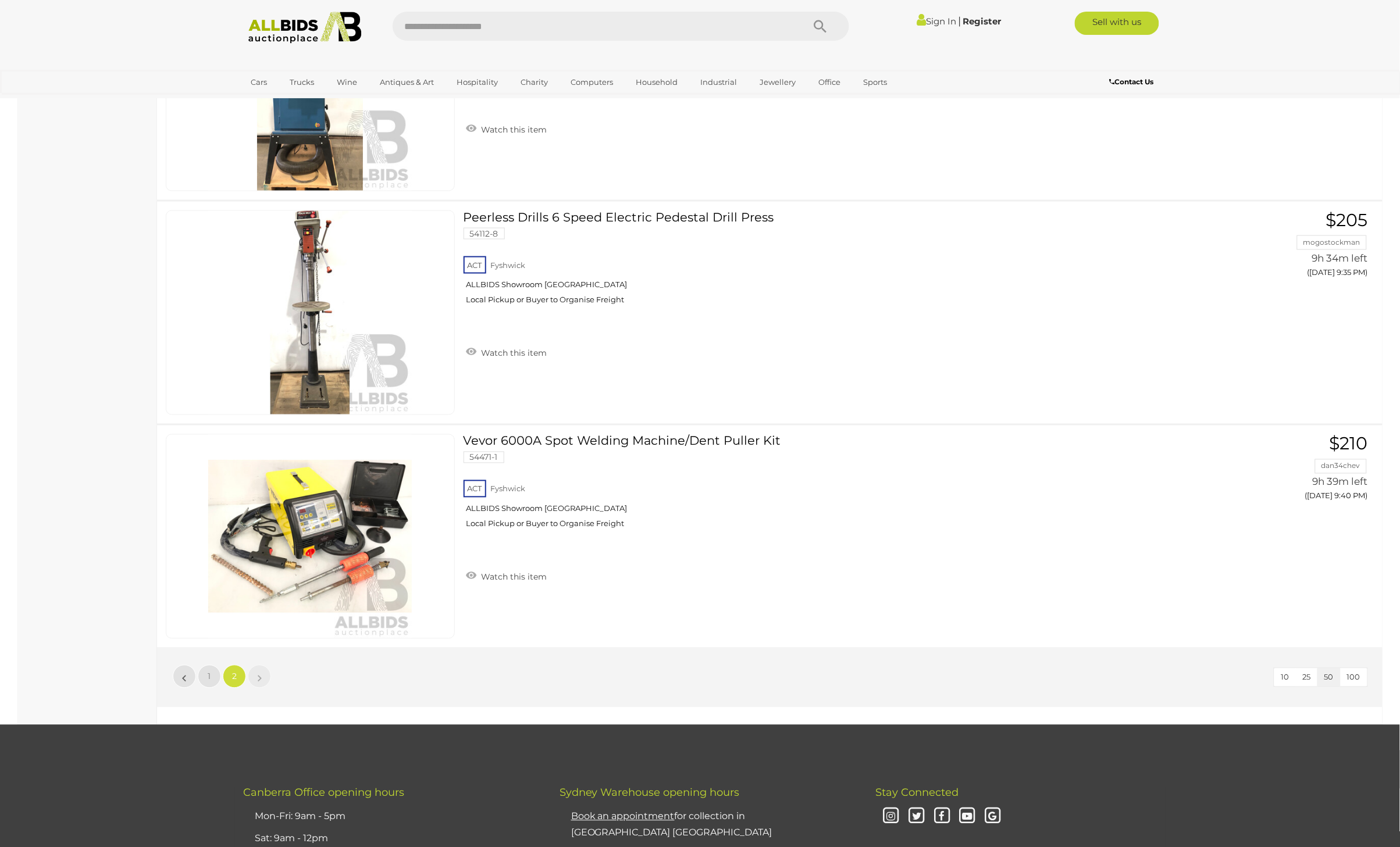
scroll to position [2826, 0]
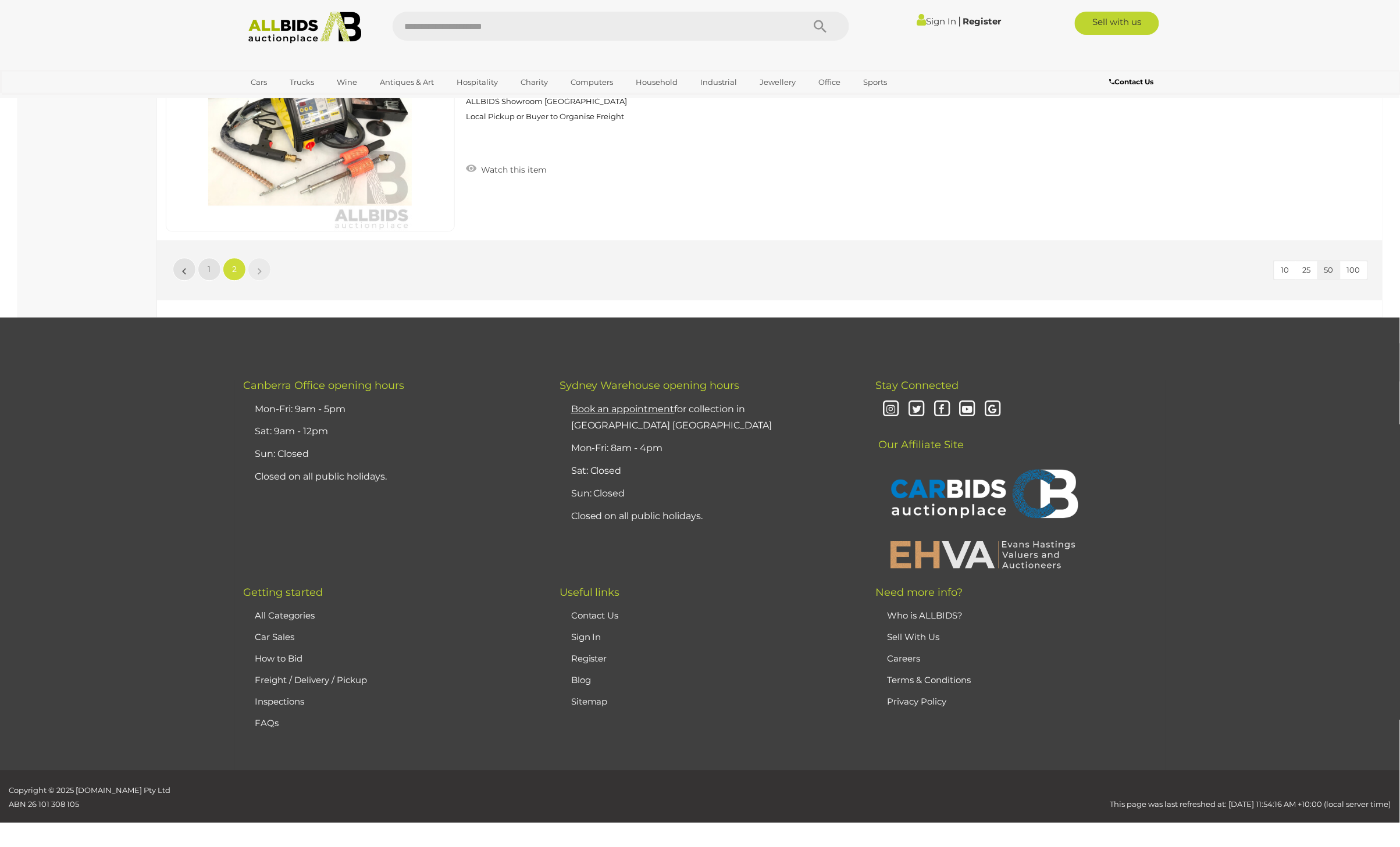
scroll to position [40, 0]
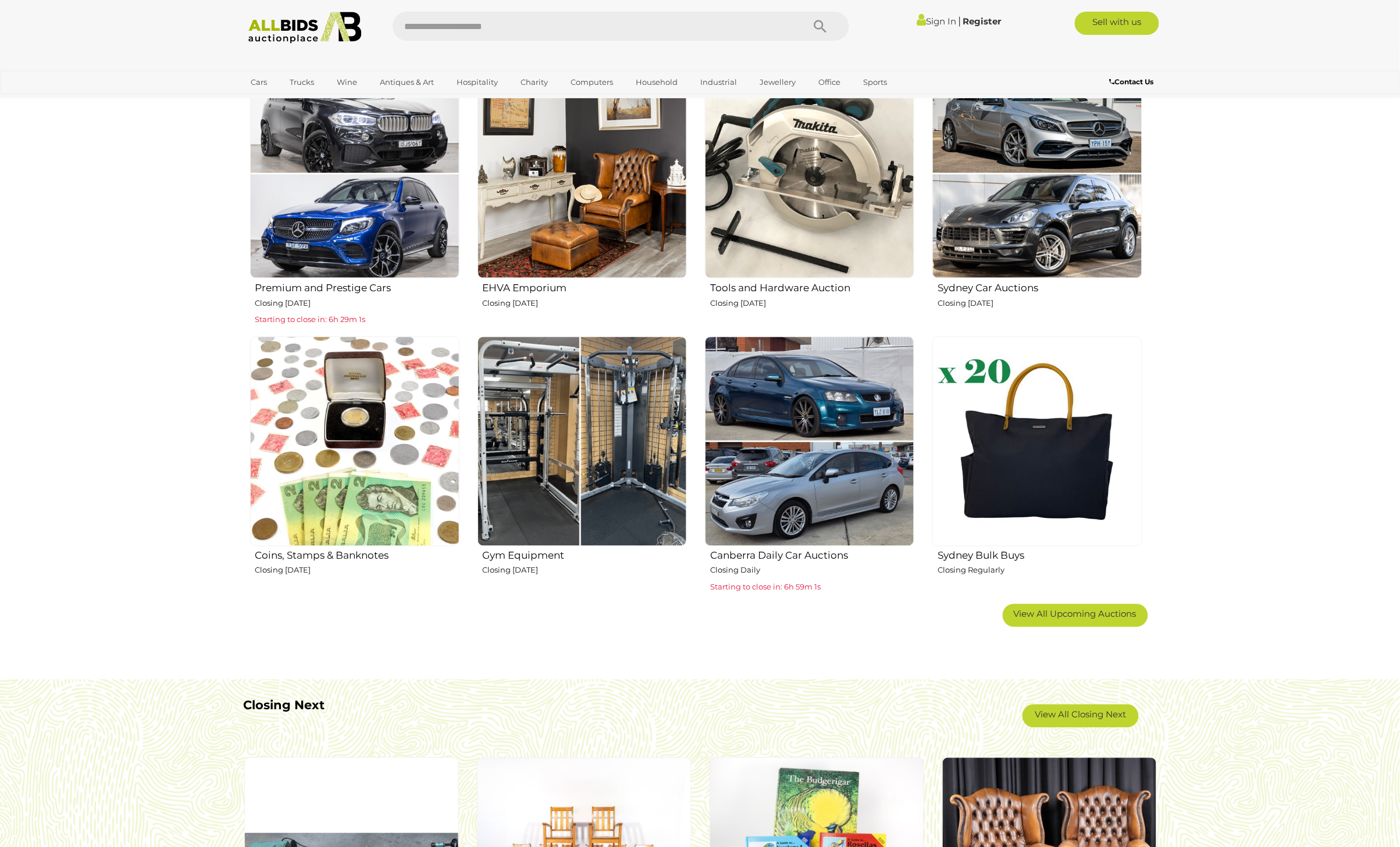
scroll to position [473, 0]
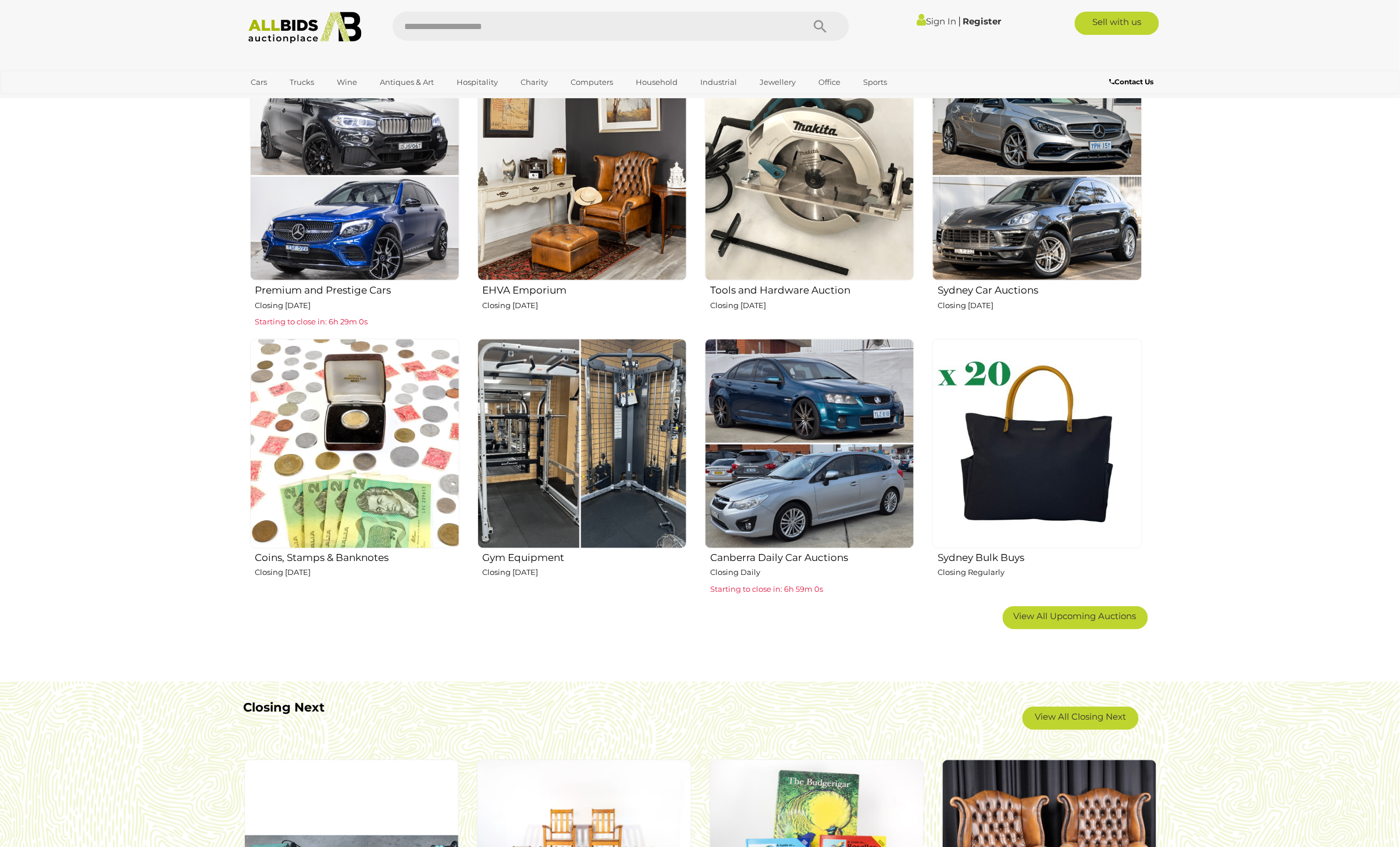
click at [480, 22] on input "text" at bounding box center [592, 25] width 399 height 29
type input "*****"
click at [826, 24] on button "Search" at bounding box center [820, 25] width 58 height 29
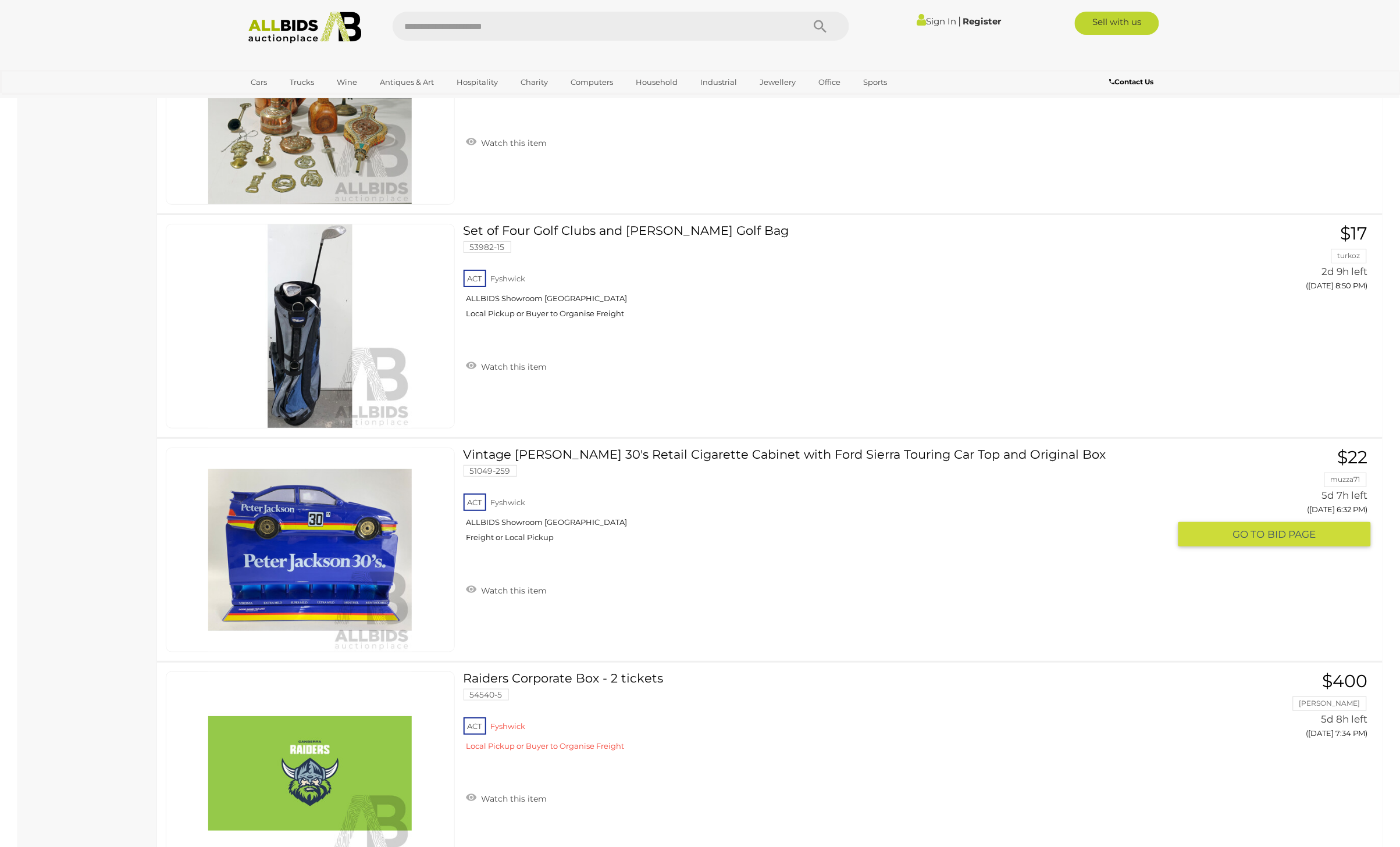
scroll to position [7579, 0]
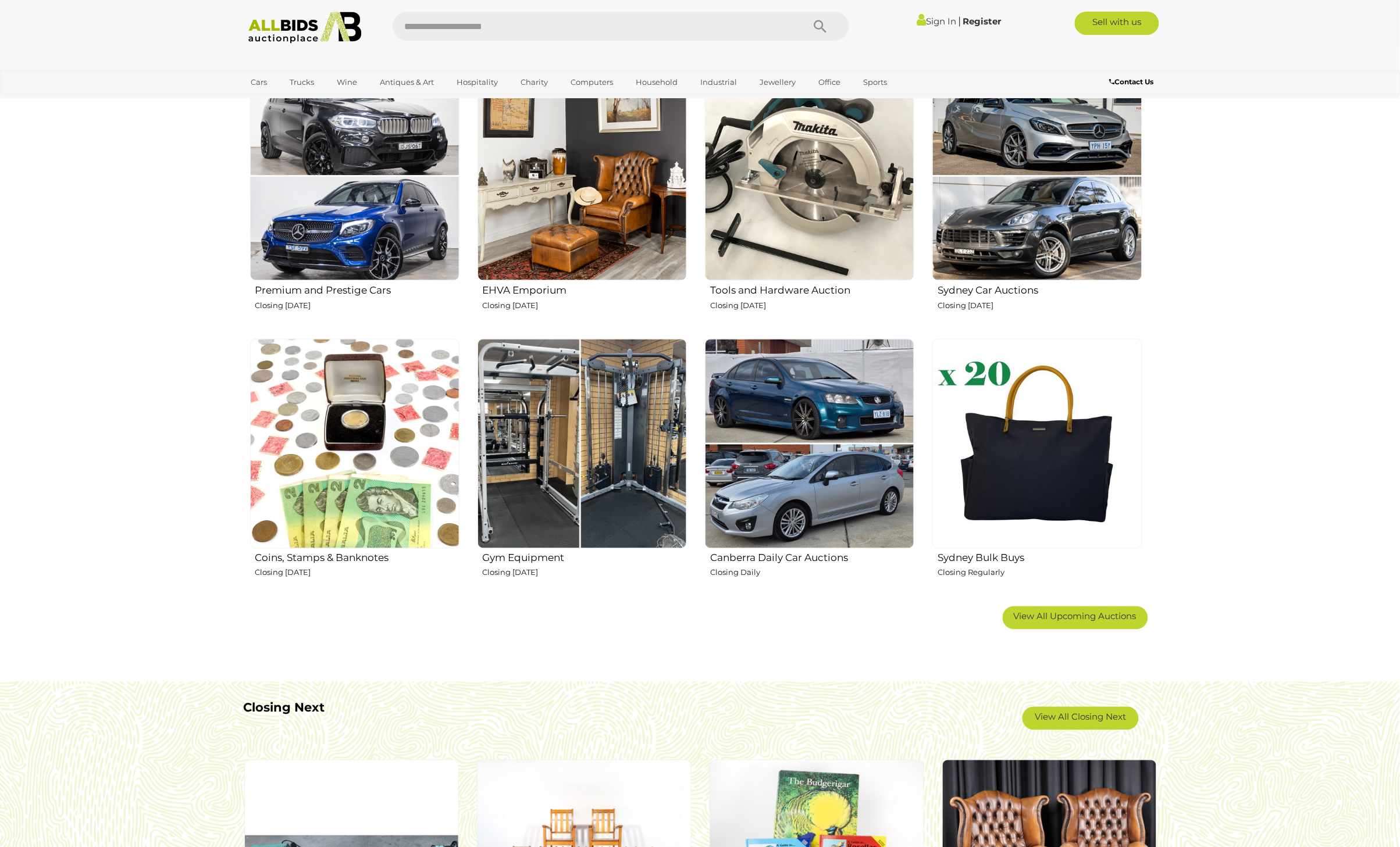
scroll to position [473, 0]
